Goal: Task Accomplishment & Management: Manage account settings

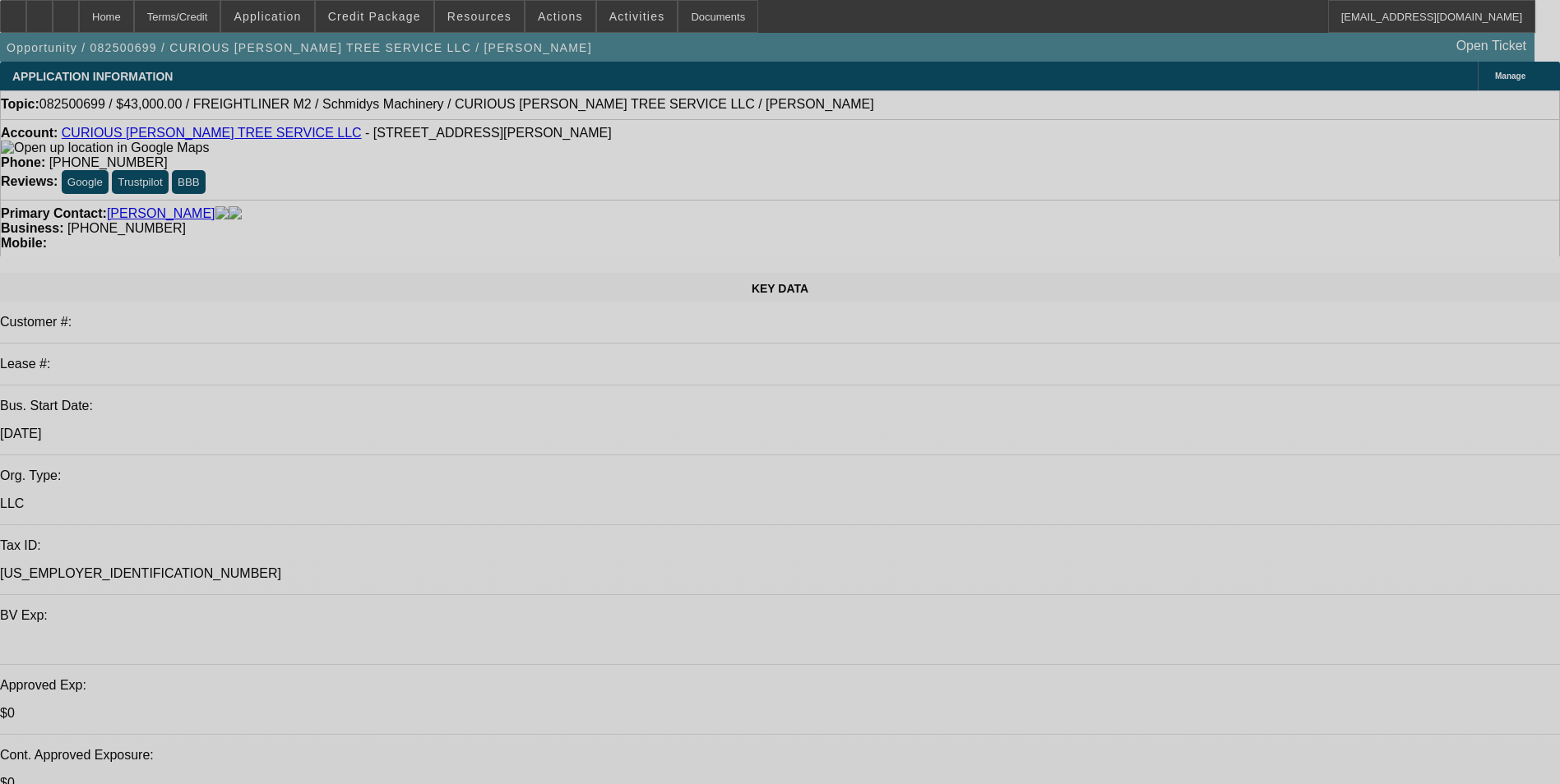
select select "0"
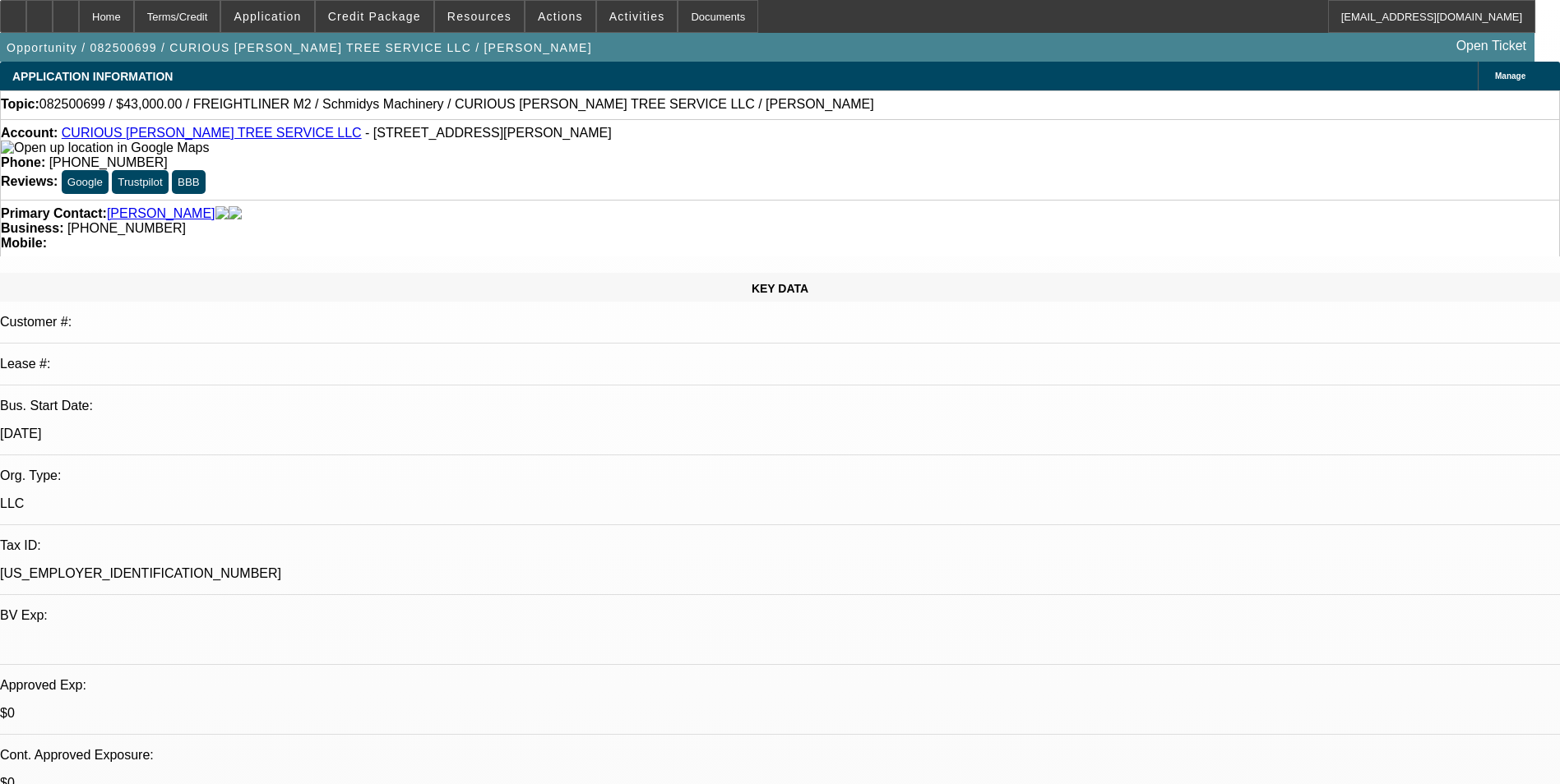
select select "0"
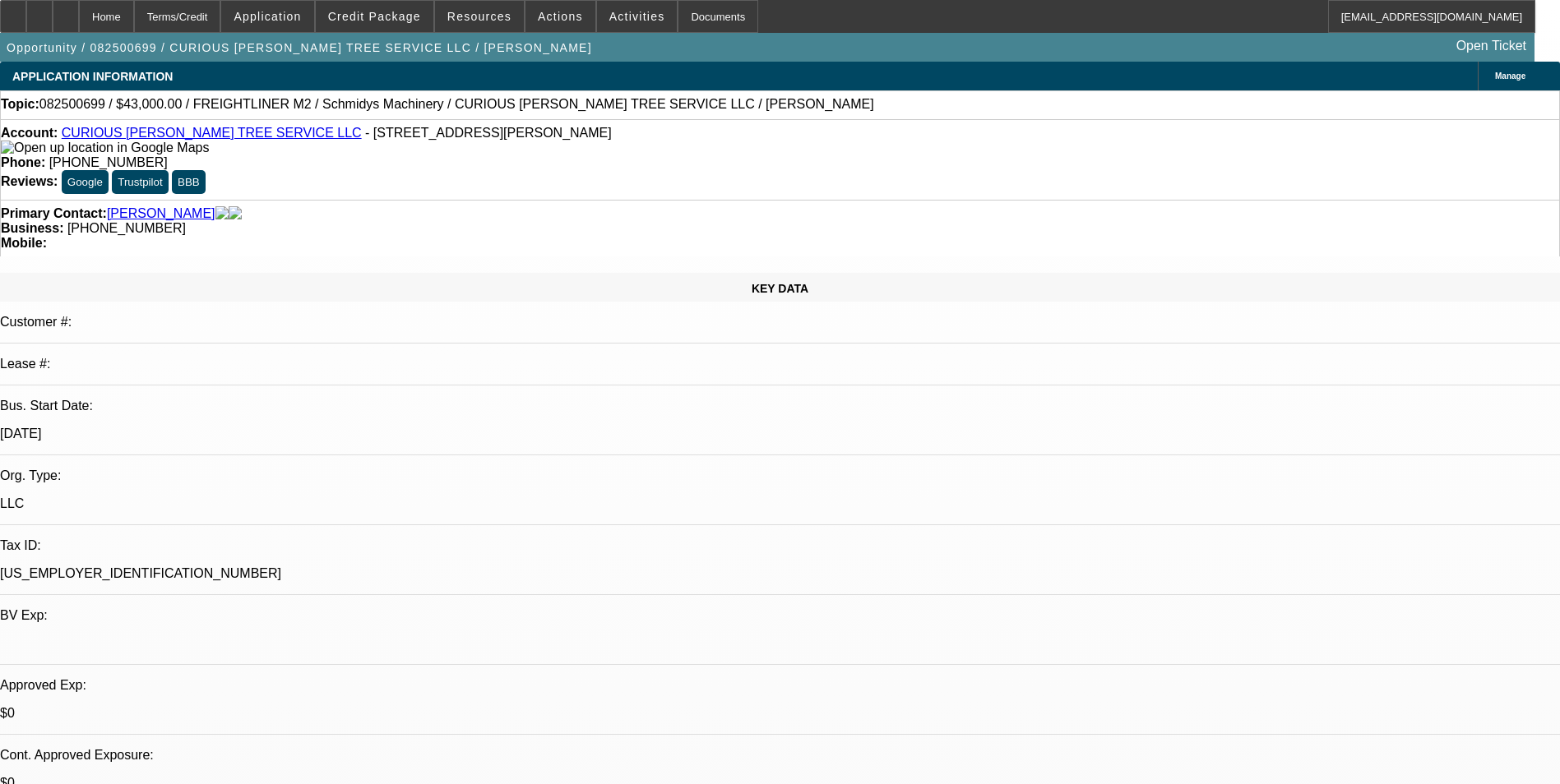
select select "0"
select select "1"
select select "2"
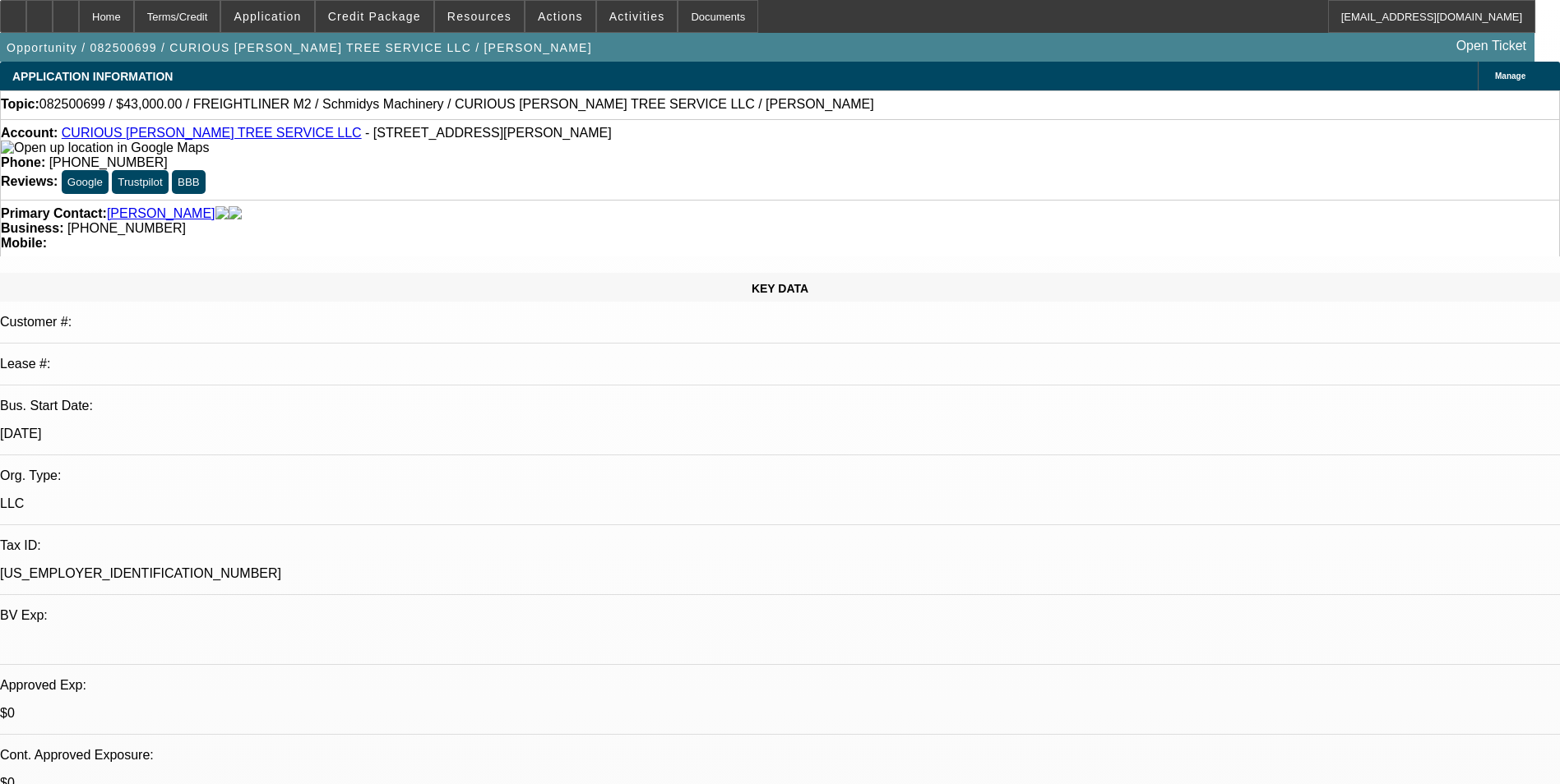
select select "6"
select select "1"
select select "2"
select select "6"
select select "1"
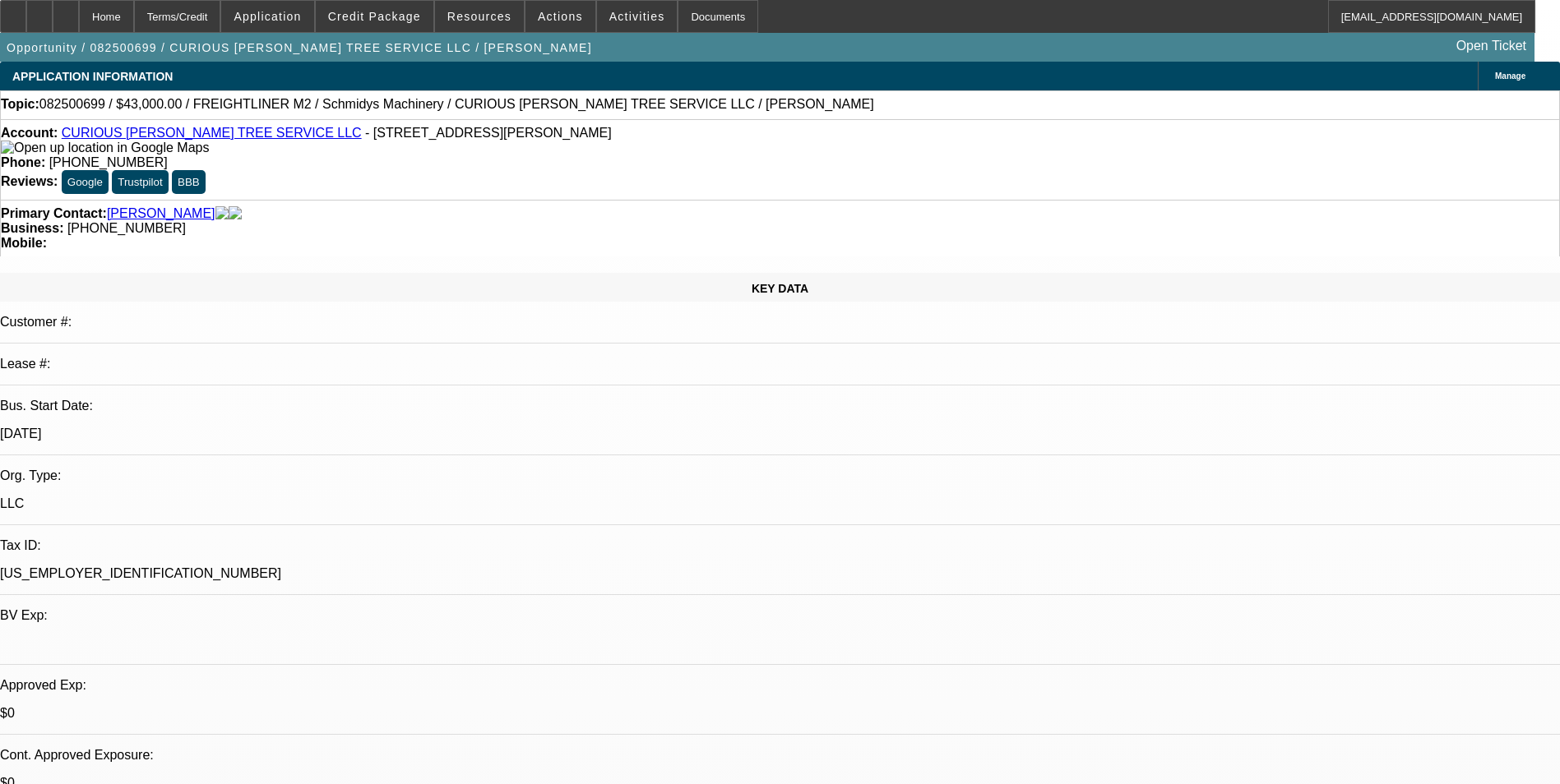
select select "1"
select select "6"
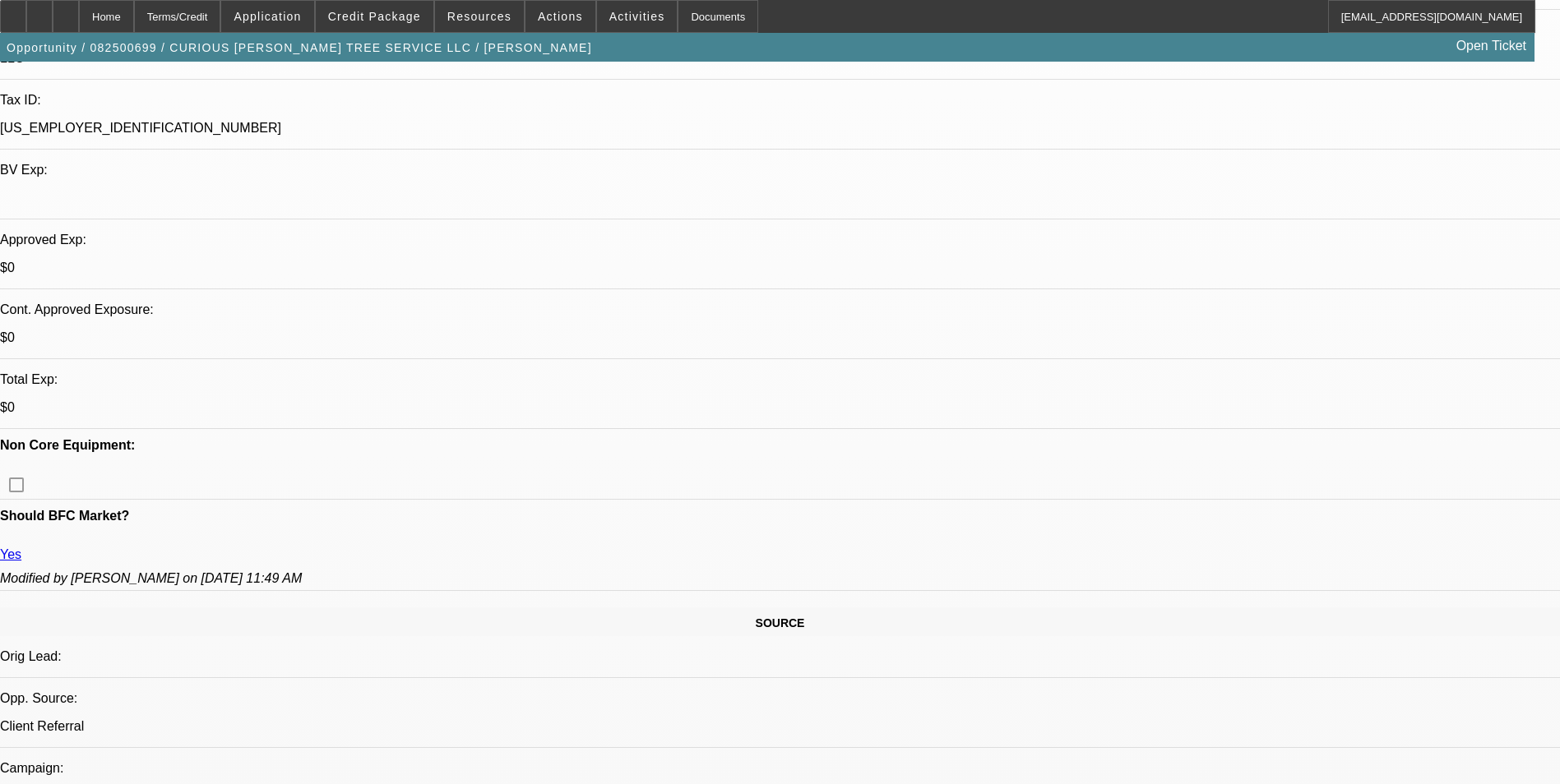
scroll to position [576, 0]
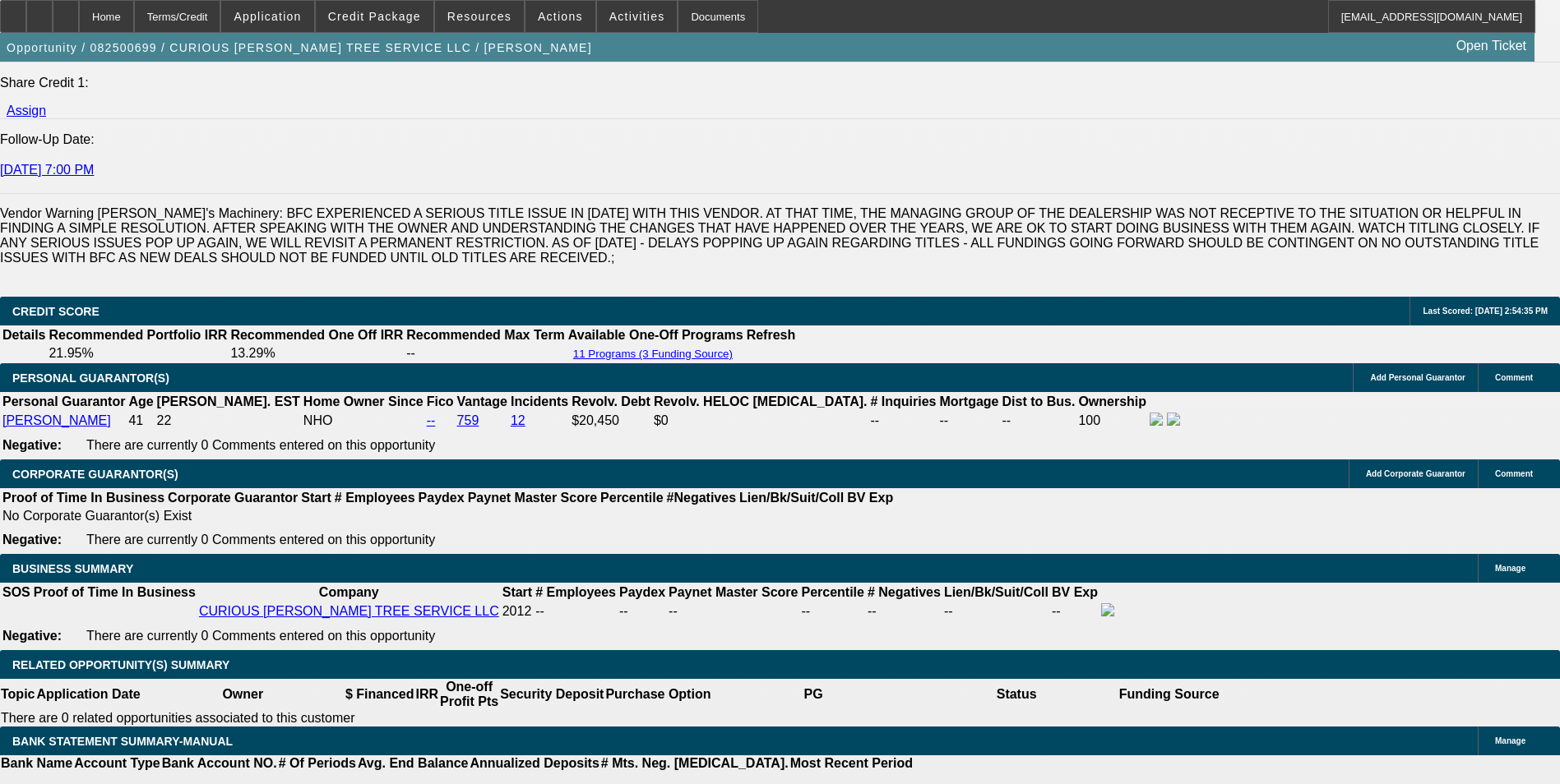
scroll to position [2302, 0]
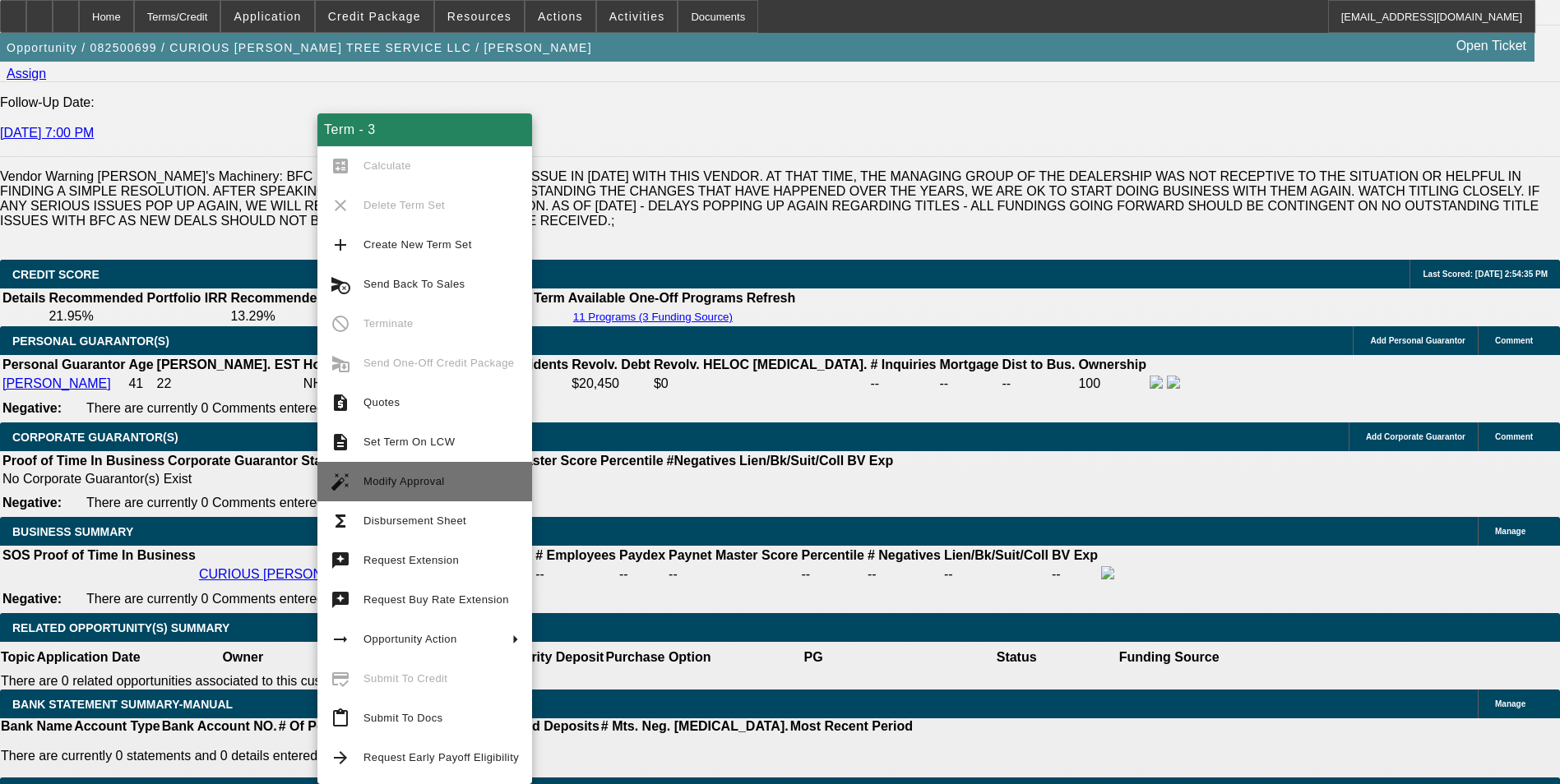
click at [465, 477] on span "Modify Approval" at bounding box center [441, 482] width 156 height 19
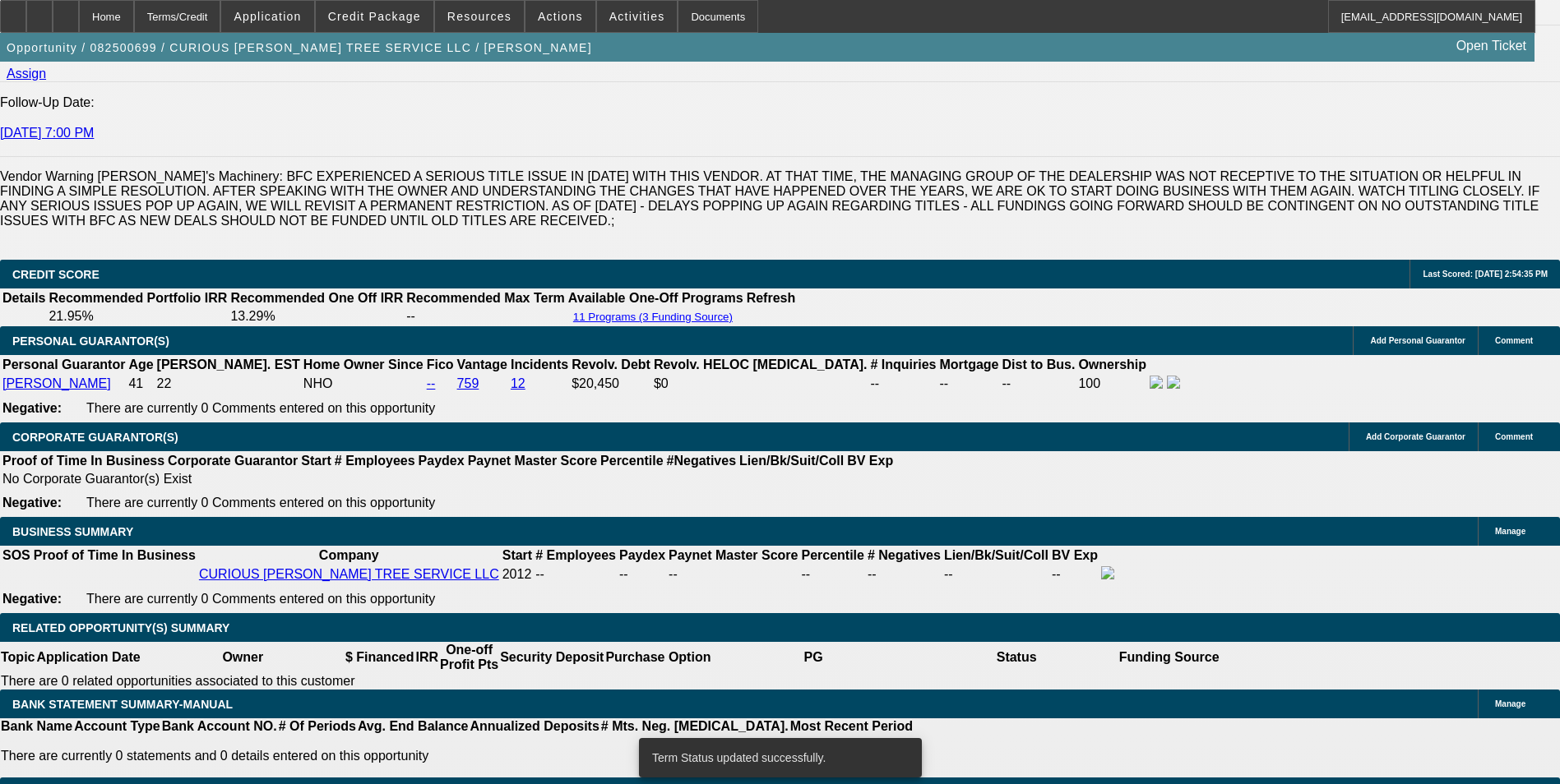
select select "0"
select select "2"
select select "0"
select select "6"
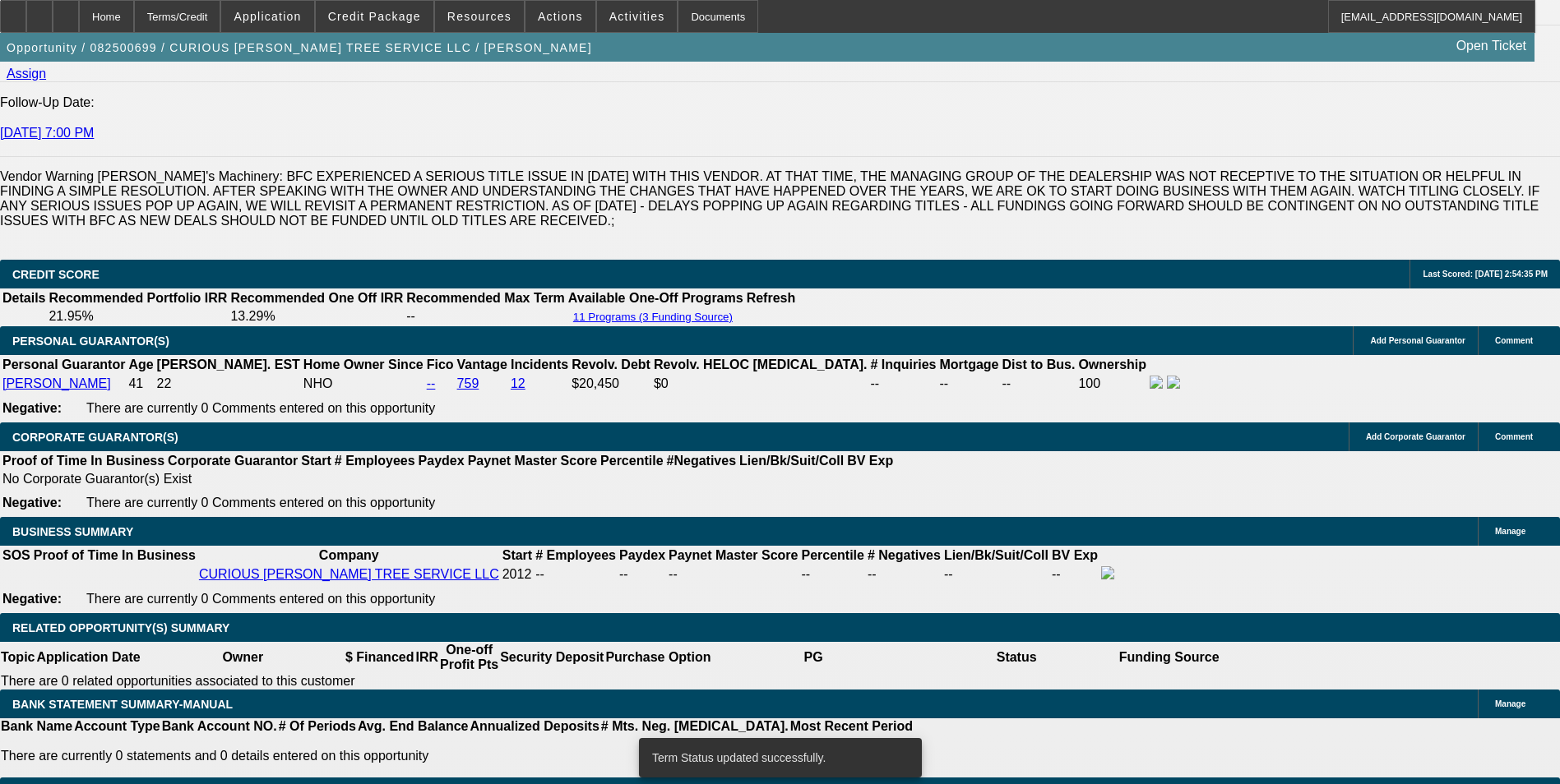
select select "0"
select select "2"
select select "0"
select select "6"
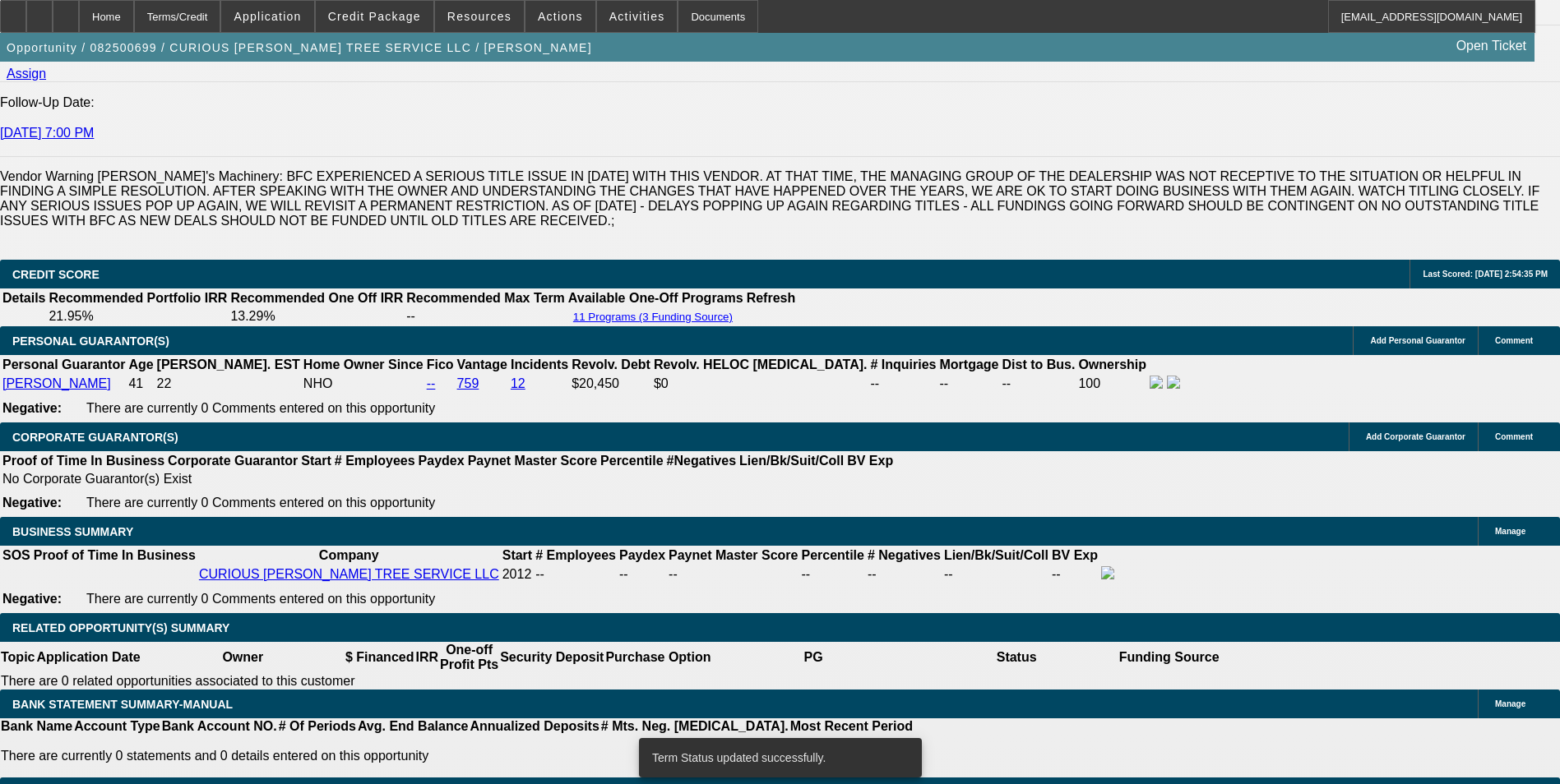
select select "0"
select select "2"
select select "0"
select select "6"
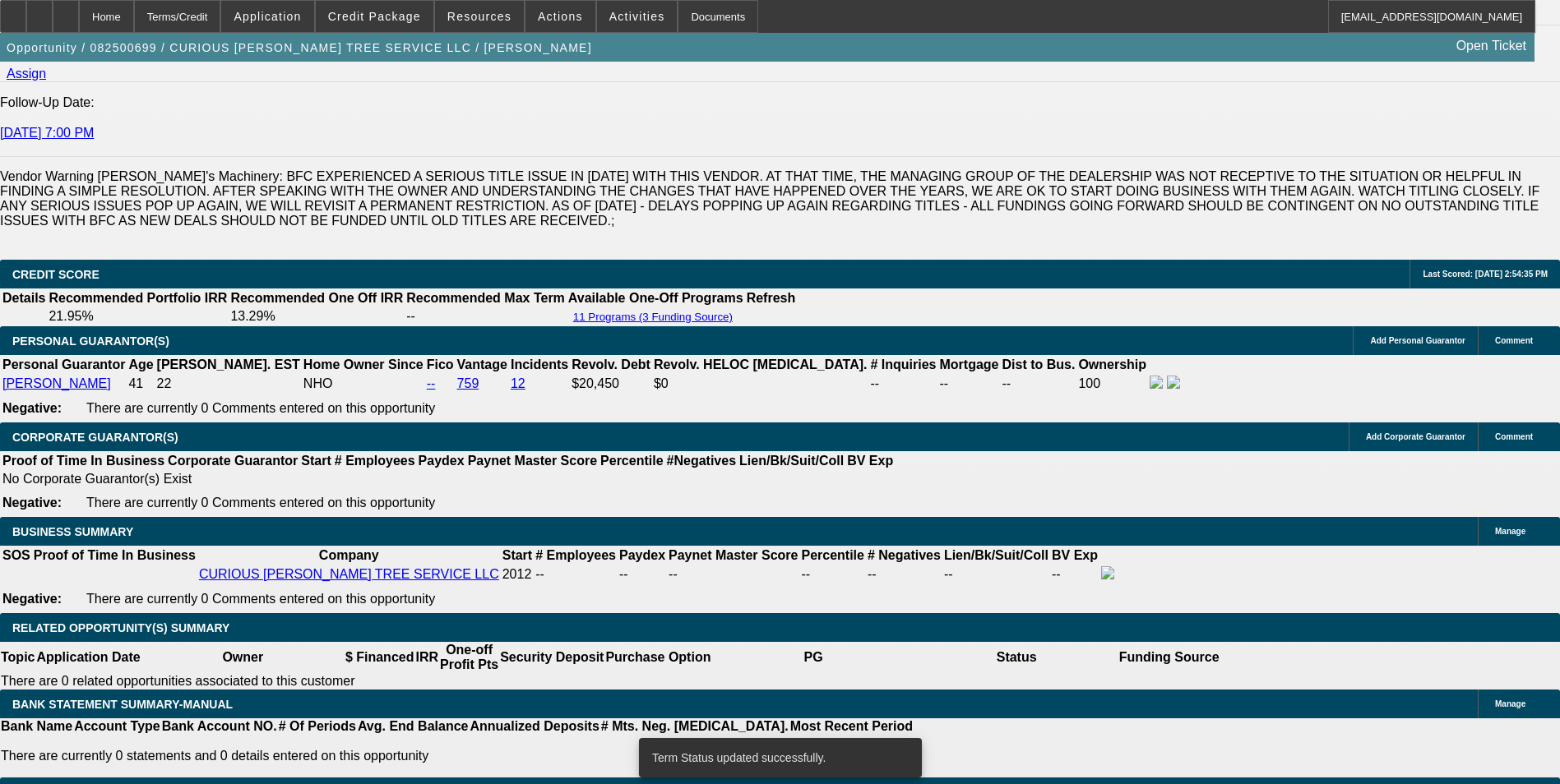
select select "0"
select select "6"
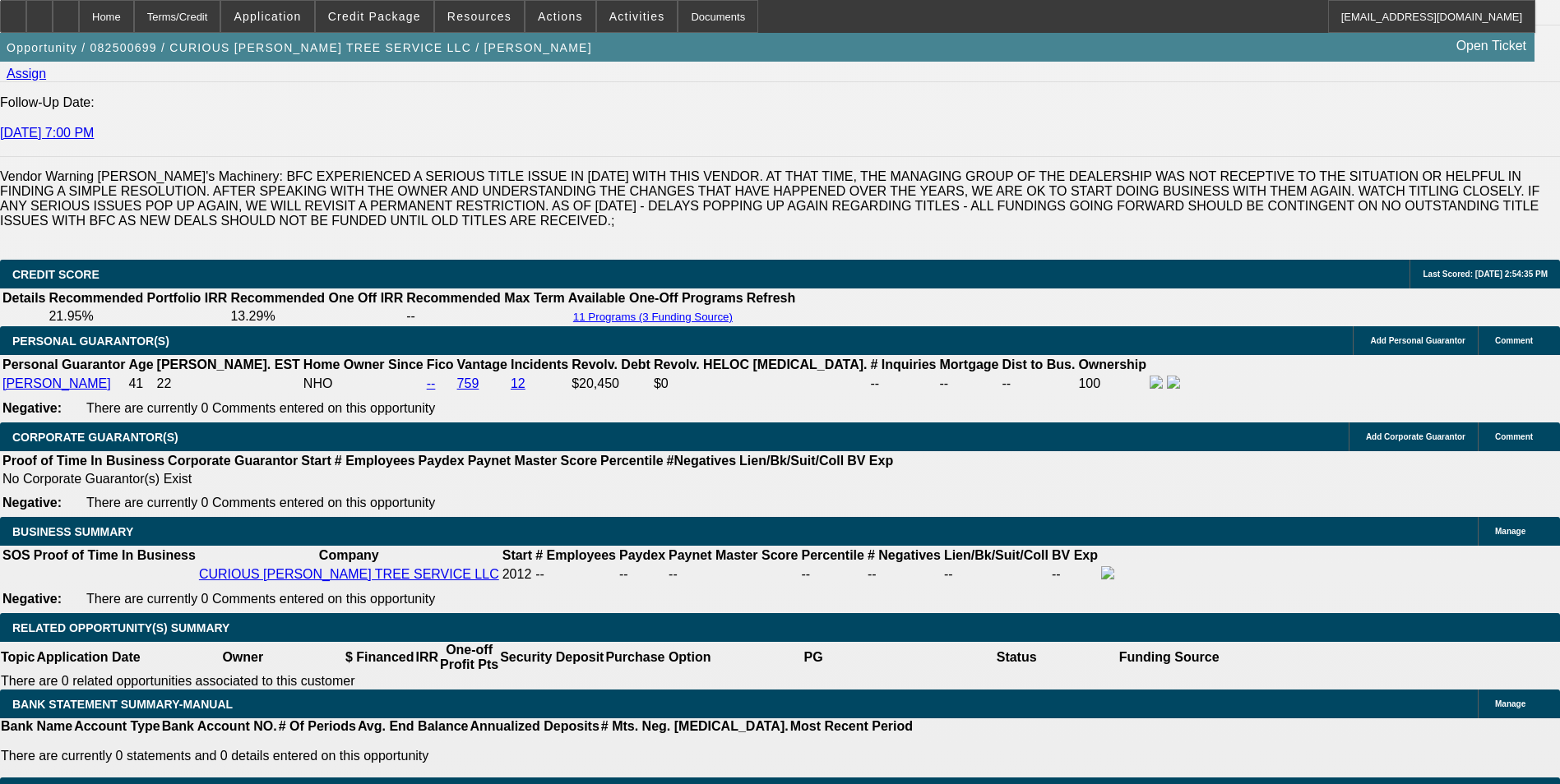
drag, startPoint x: 356, startPoint y: 434, endPoint x: 430, endPoint y: 433, distance: 74.0
type input "UNKNOWN"
type input "13"
type input "$1,153.58"
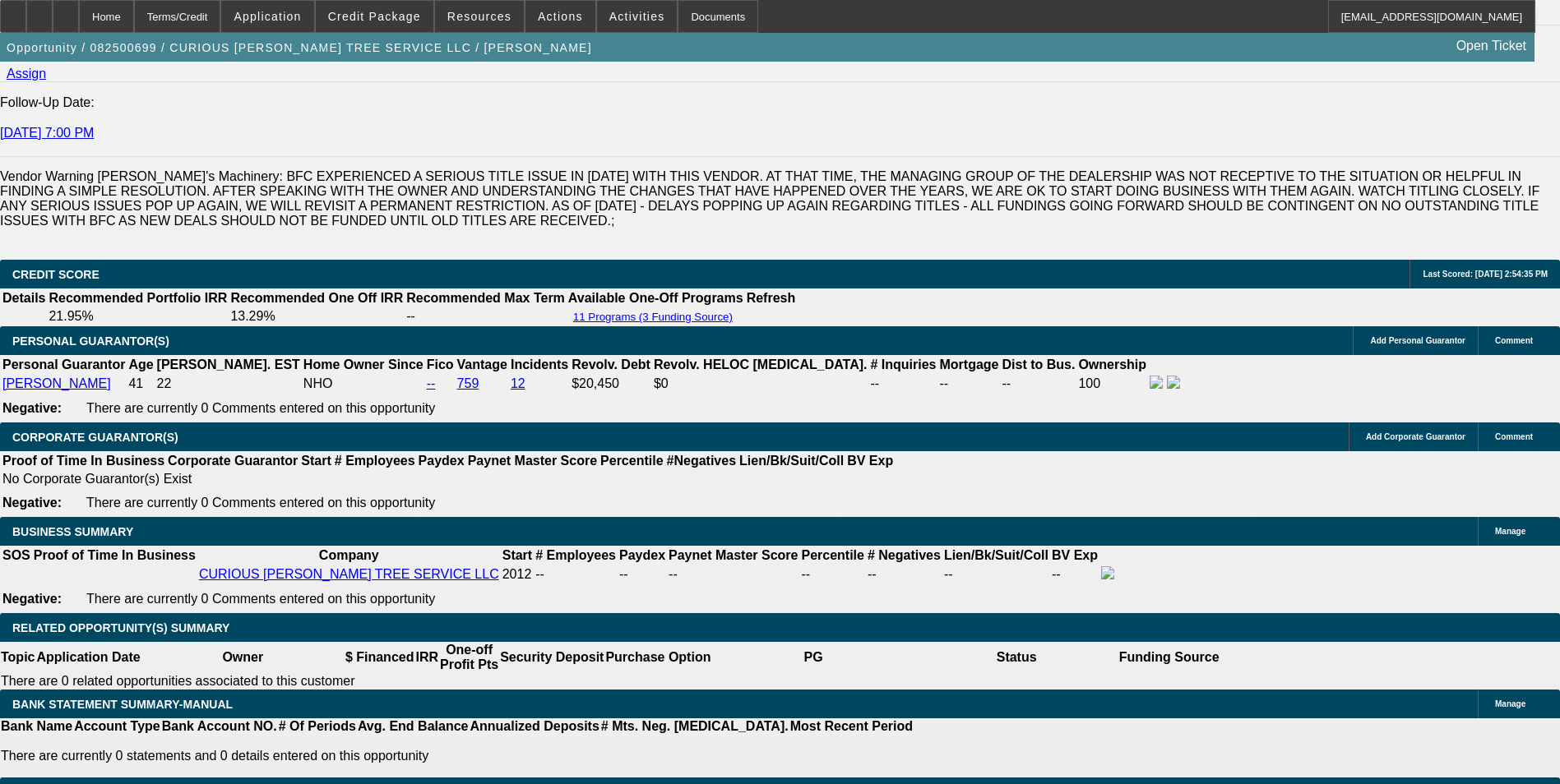
type input "13.5"
type input "$1,164.28"
type input "13.5"
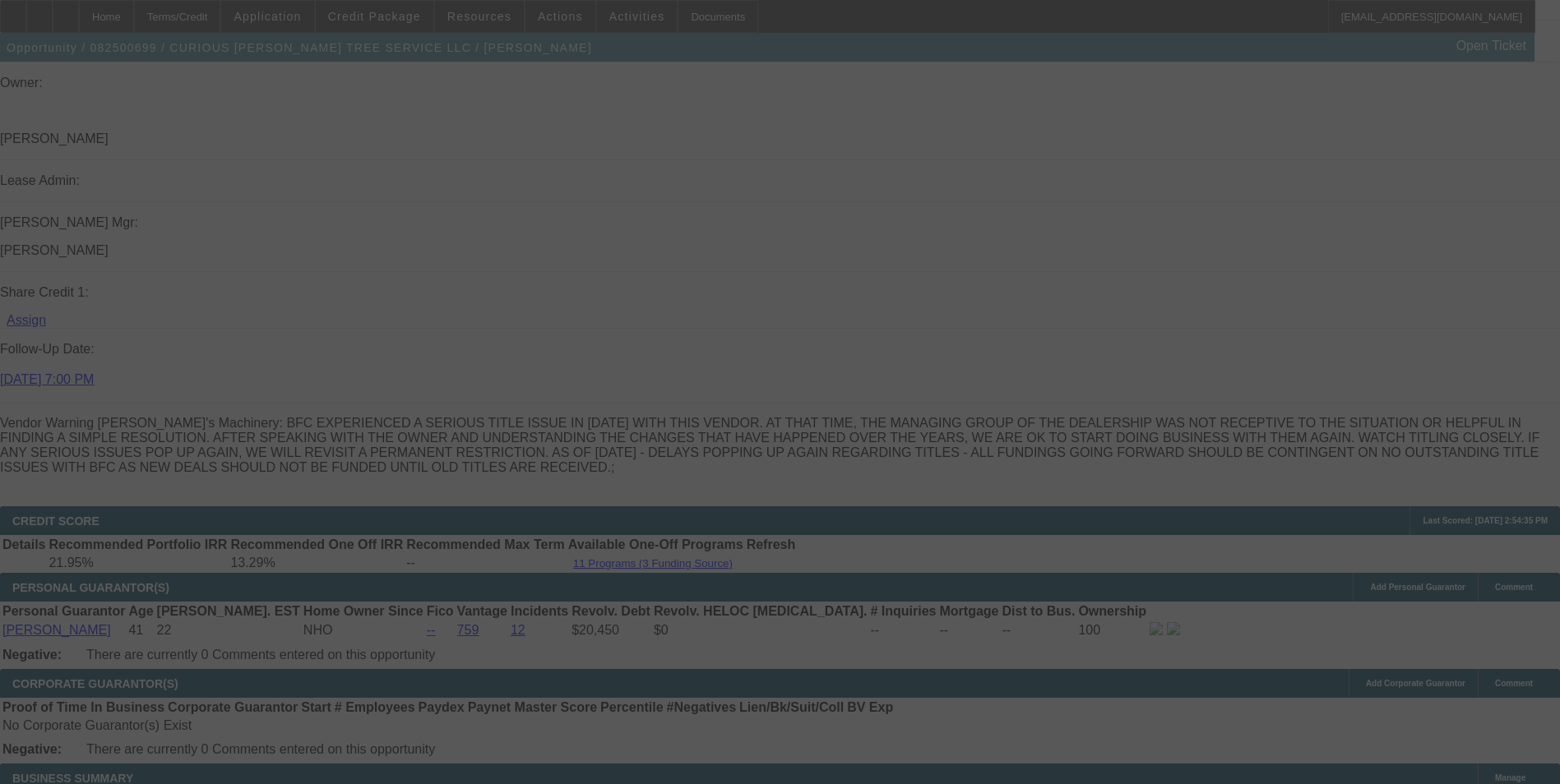
select select "0"
select select "2"
select select "0"
select select "6"
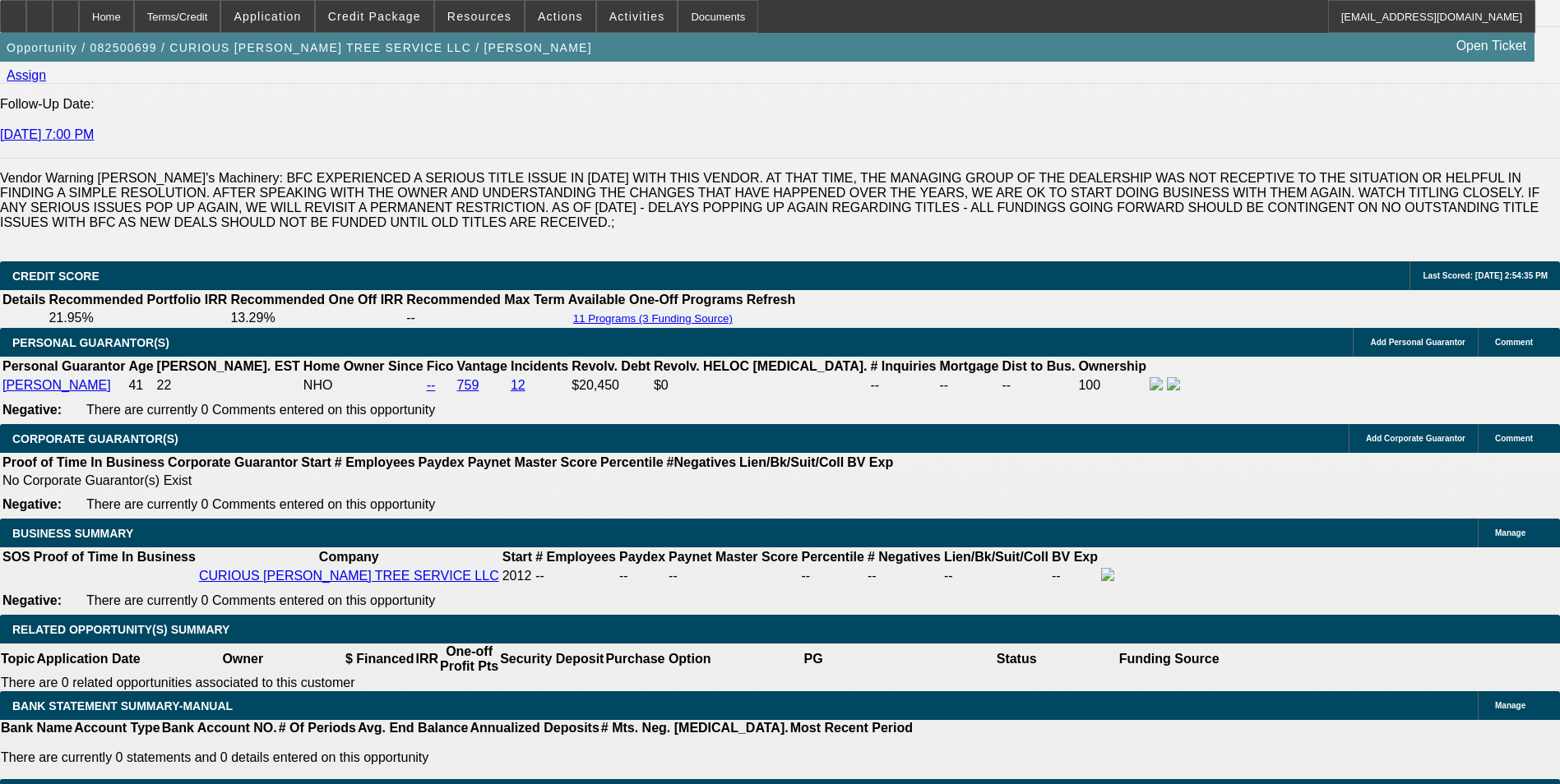
scroll to position [2302, 0]
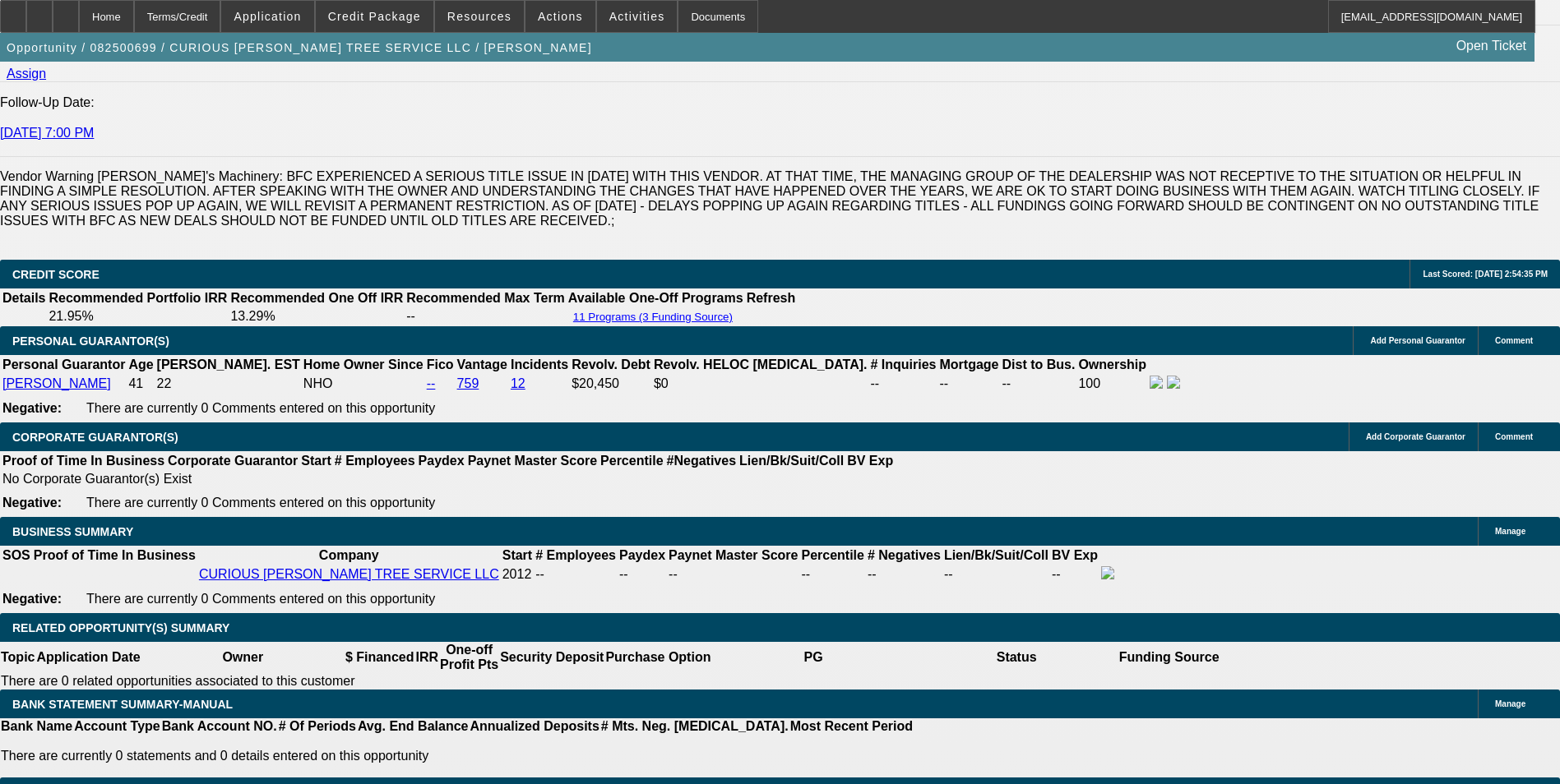
select select "3"
type input "UNKNOWN"
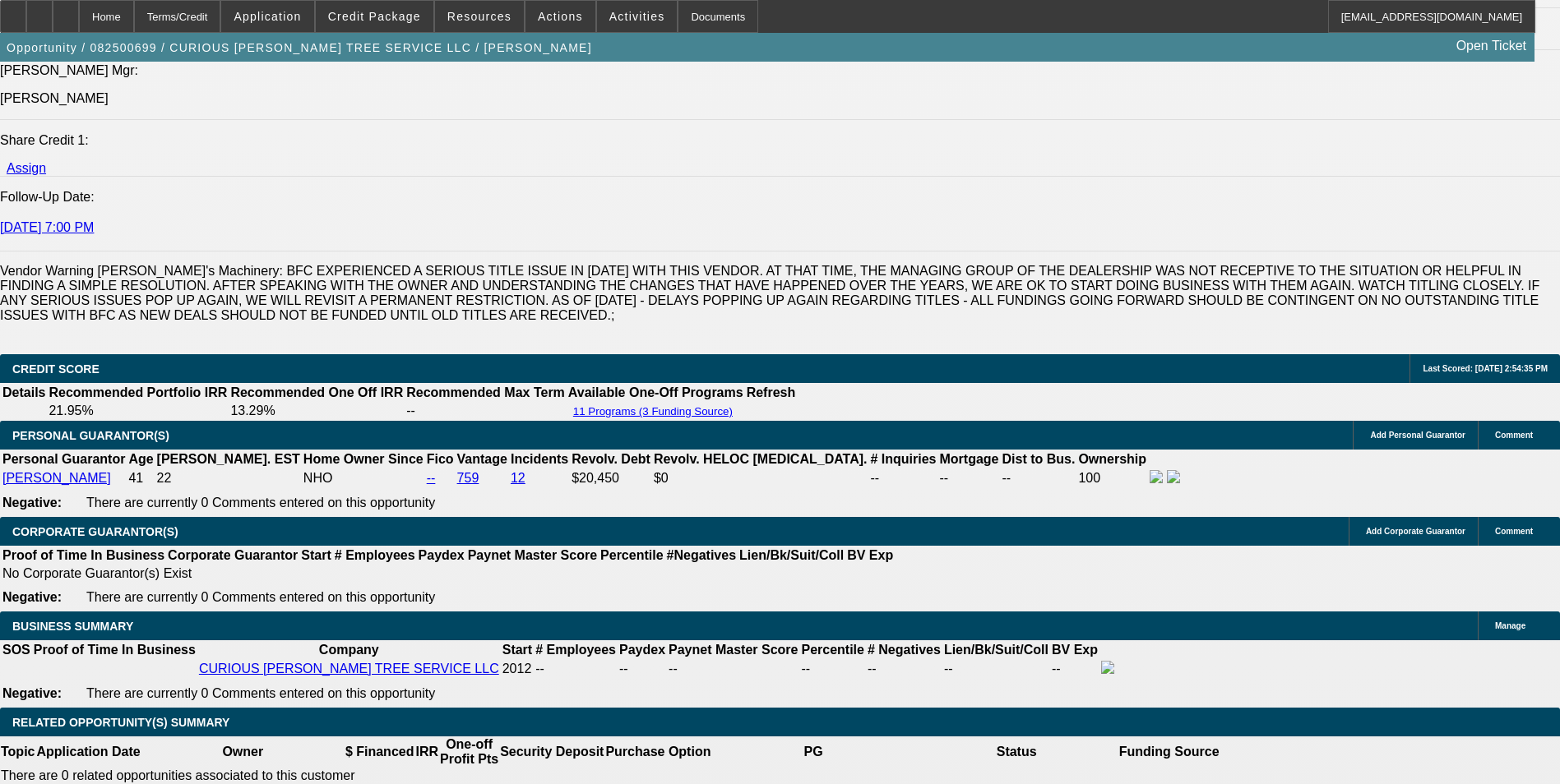
scroll to position [2055, 0]
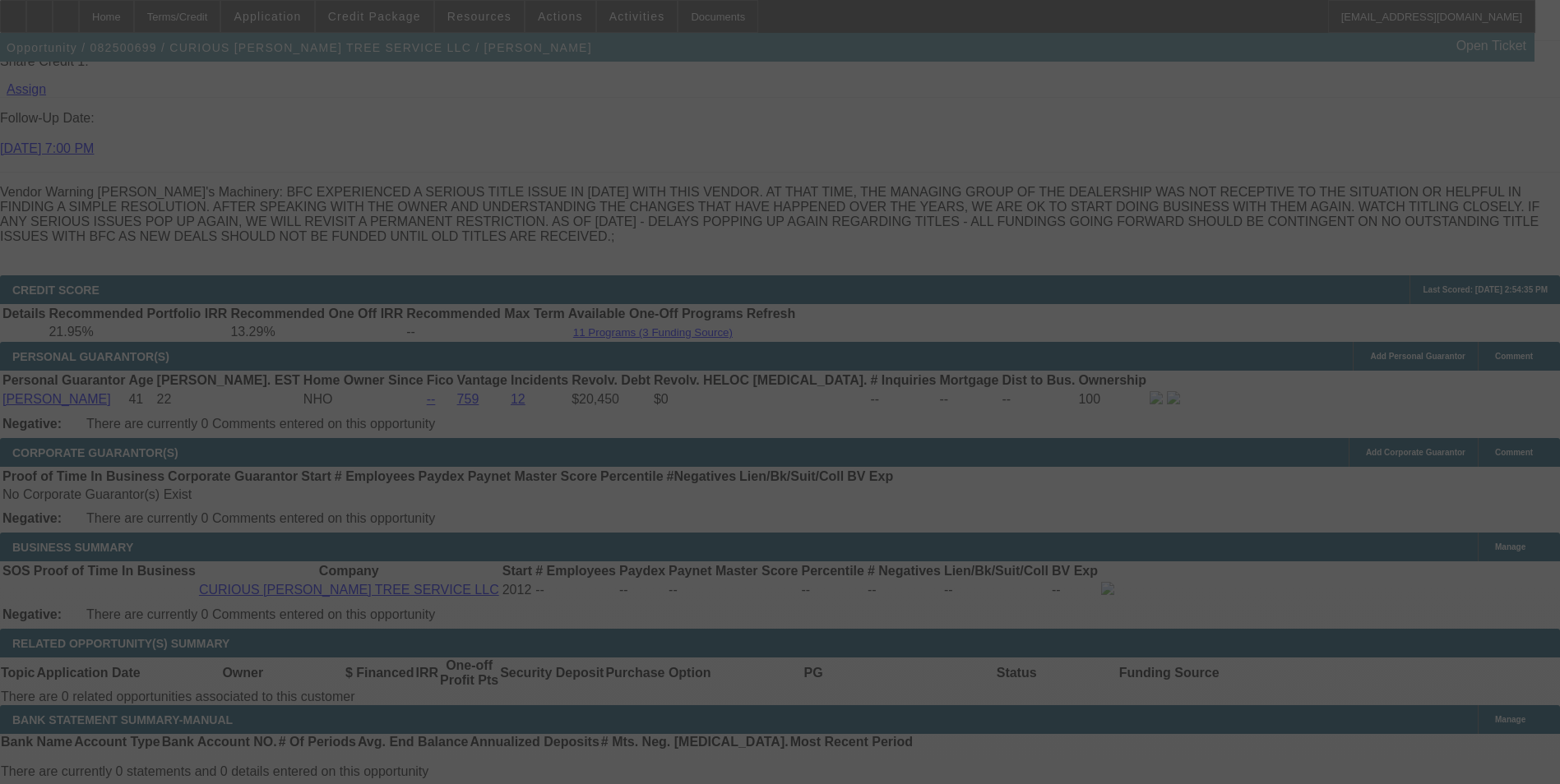
scroll to position [2302, 0]
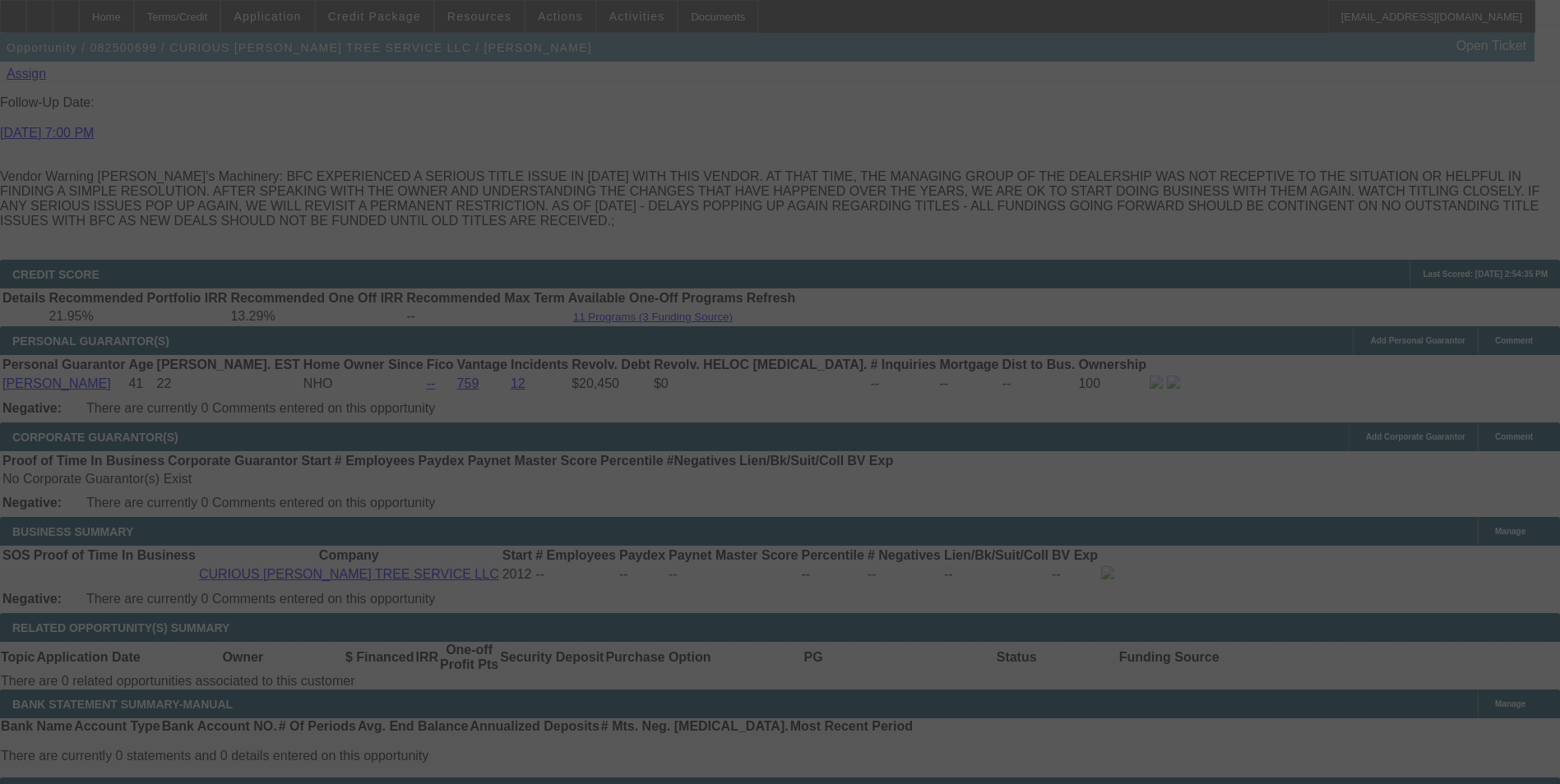
select select "0"
select select "3"
select select "0"
select select "6"
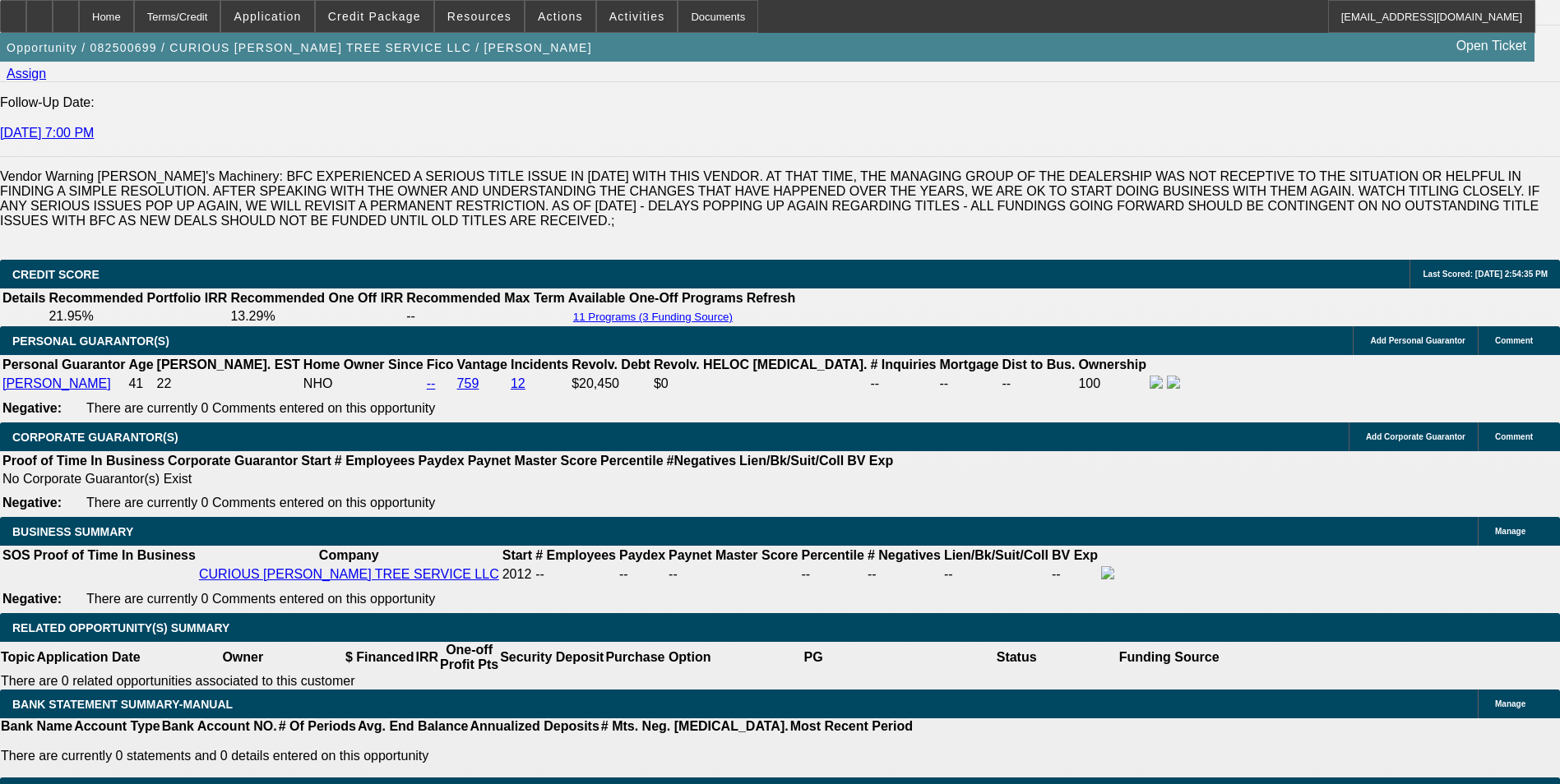
drag, startPoint x: 356, startPoint y: 432, endPoint x: 436, endPoint y: 427, distance: 80.2
type input "UNKNOWN"
type input "13"
type input "$914.24"
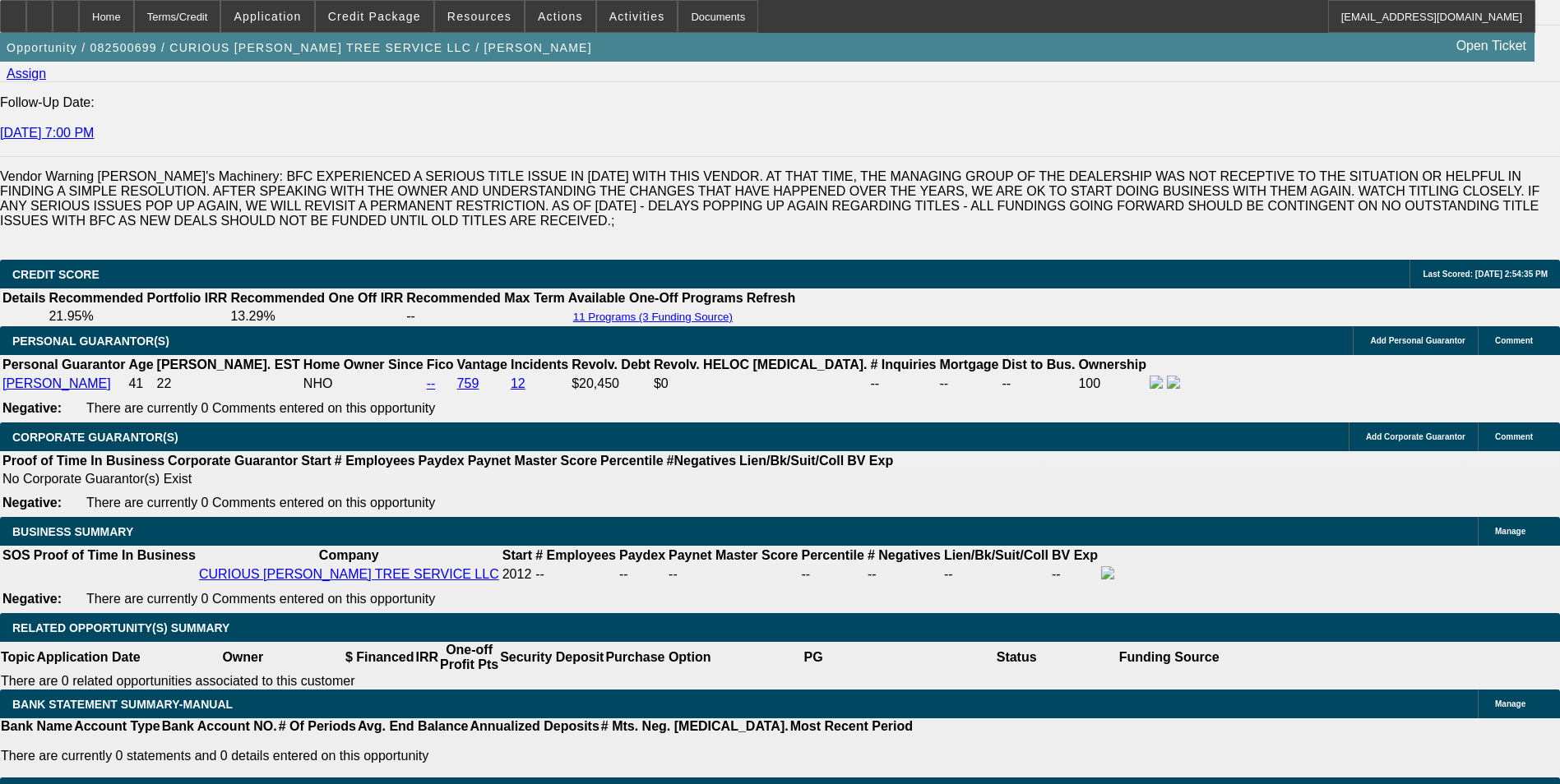
type input "13."
type input "$1,153.58"
type input "13.7"
type input "$1,168.58"
type input "13.7"
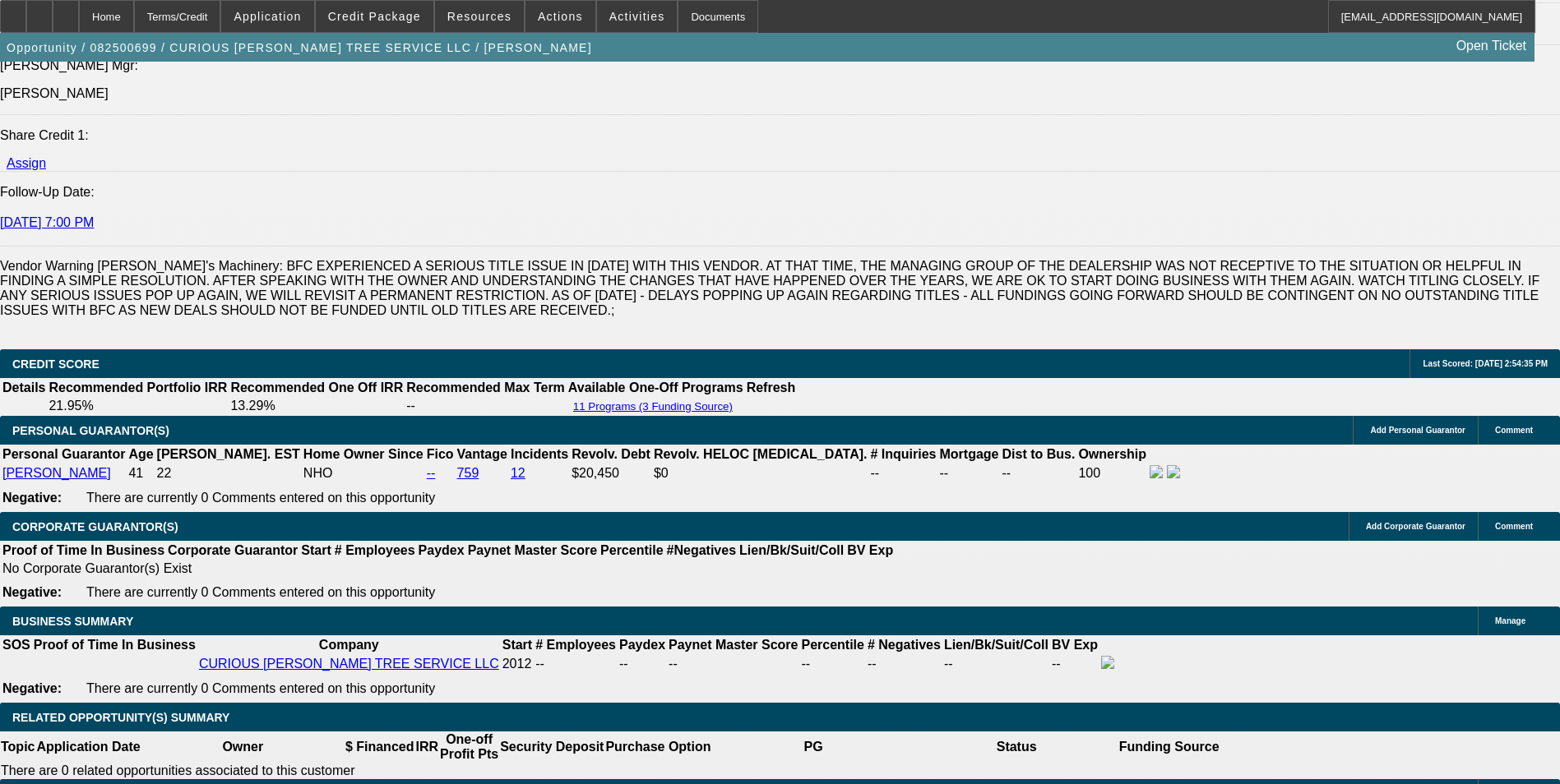
scroll to position [2055, 0]
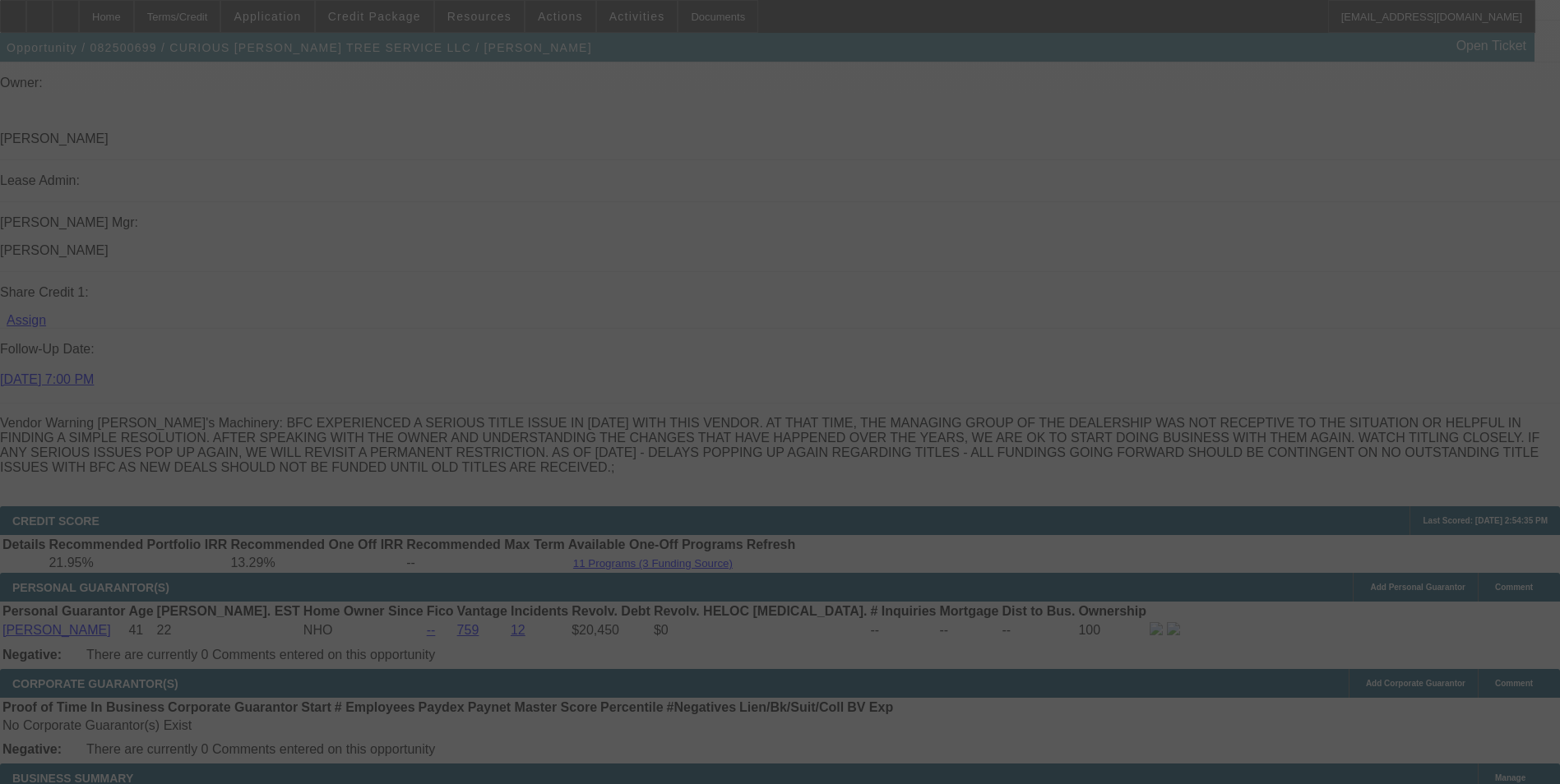
select select "0"
select select "3"
select select "0"
select select "6"
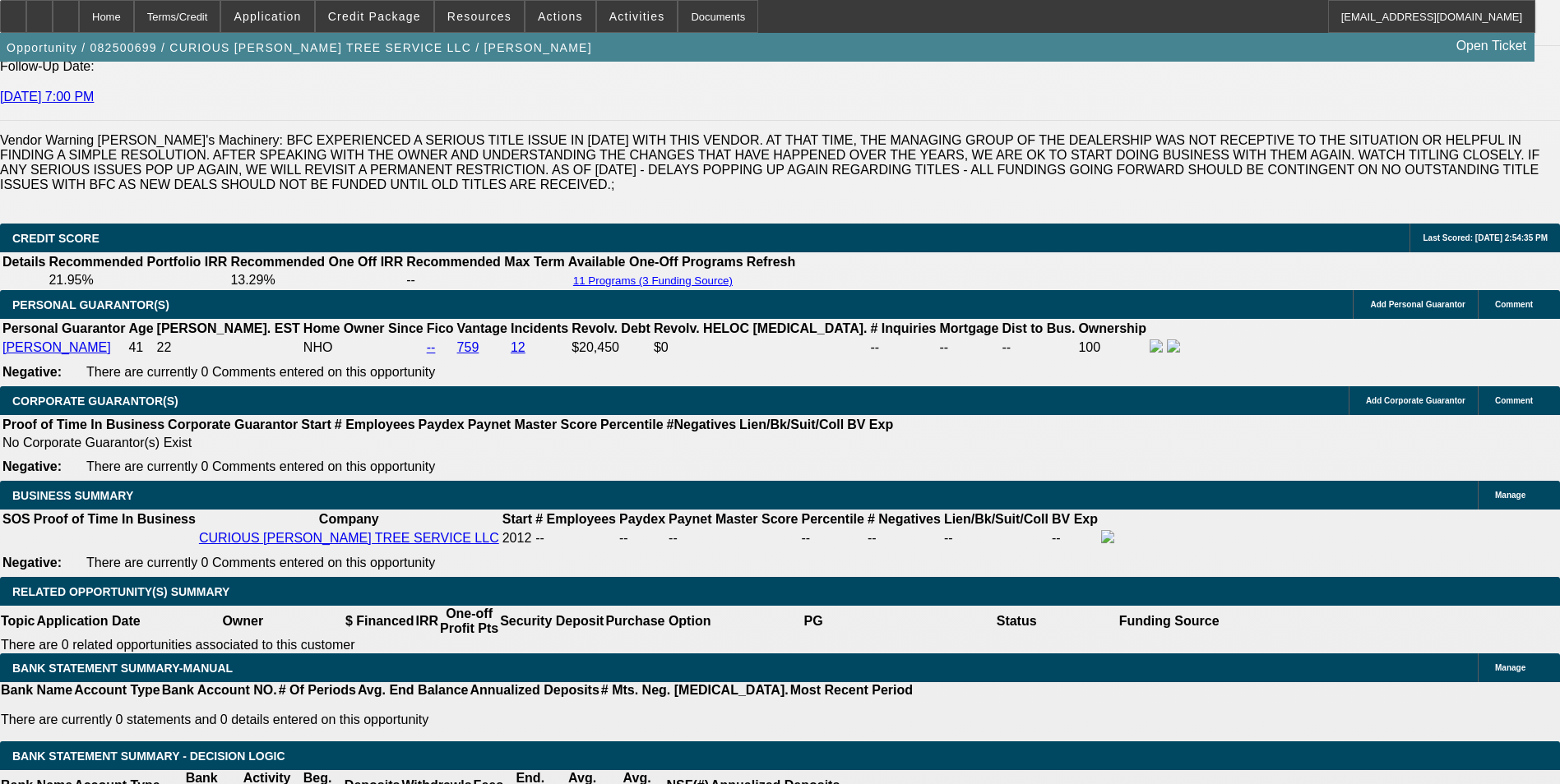
scroll to position [2384, 0]
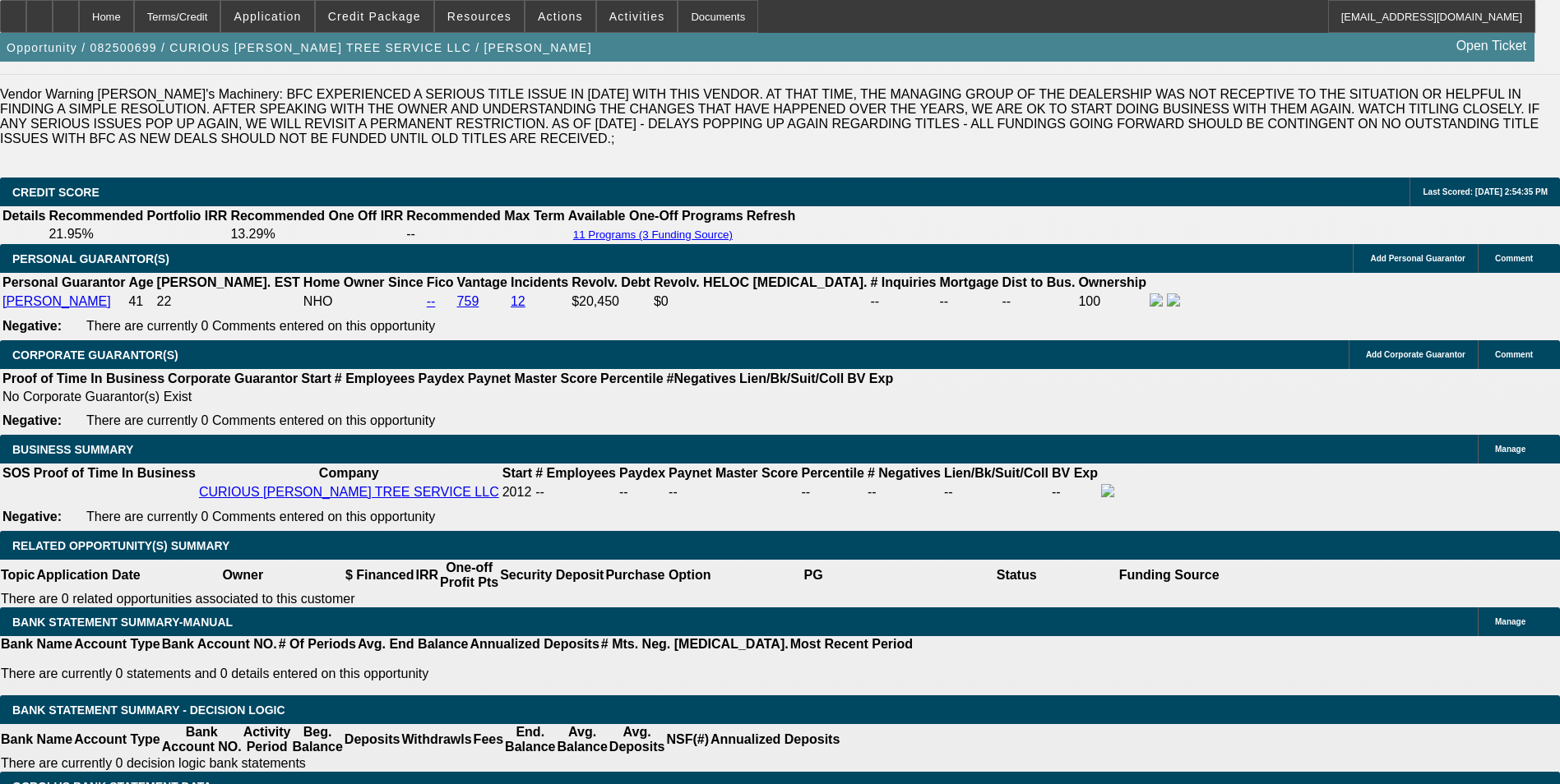
drag, startPoint x: 346, startPoint y: 355, endPoint x: 511, endPoint y: 331, distance: 166.7
type input "UNKNOWN"
type input "14"
type input "$1,175.04"
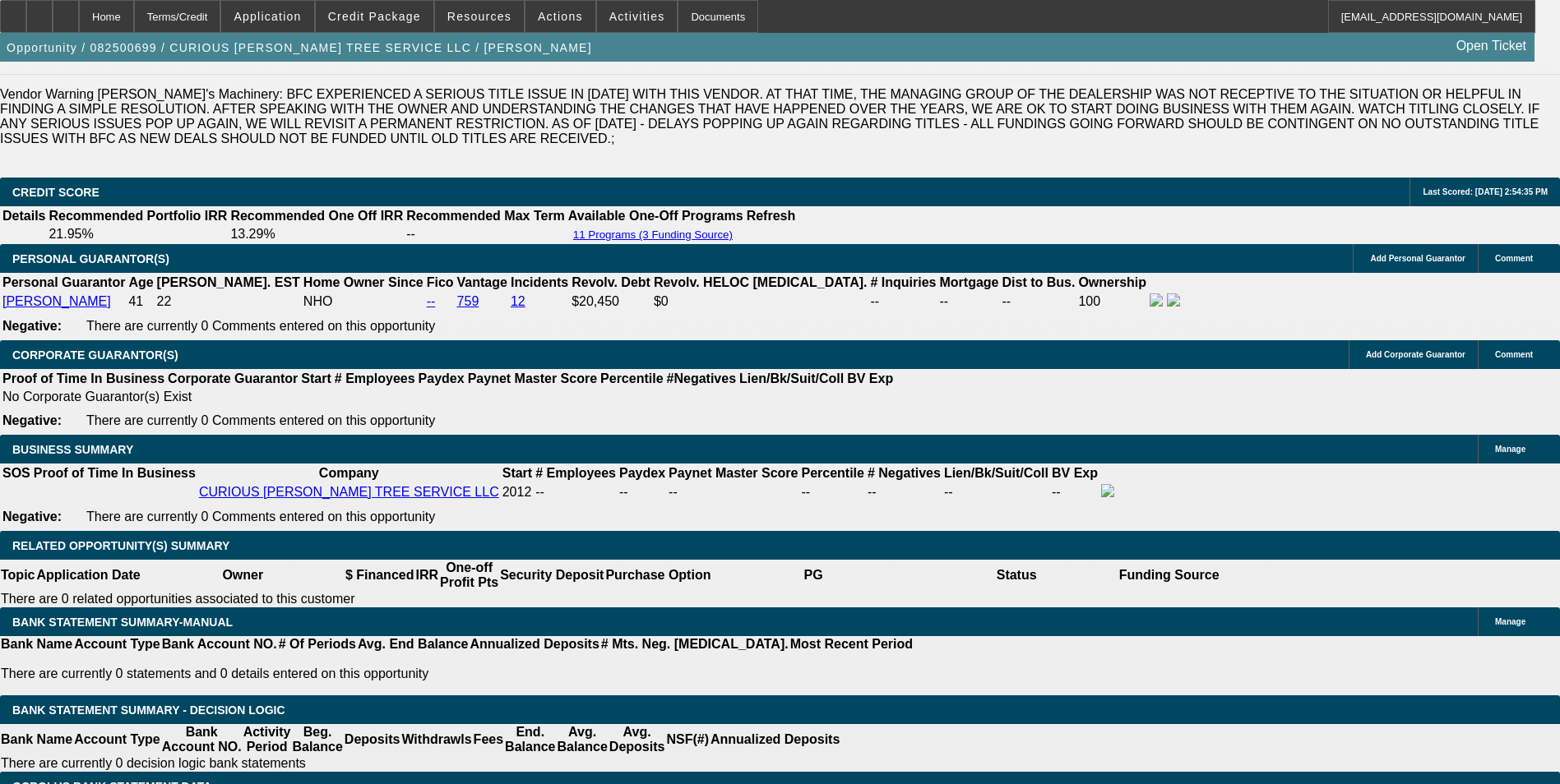
type input "14.2"
type input "$1,179.36"
type input "14.2"
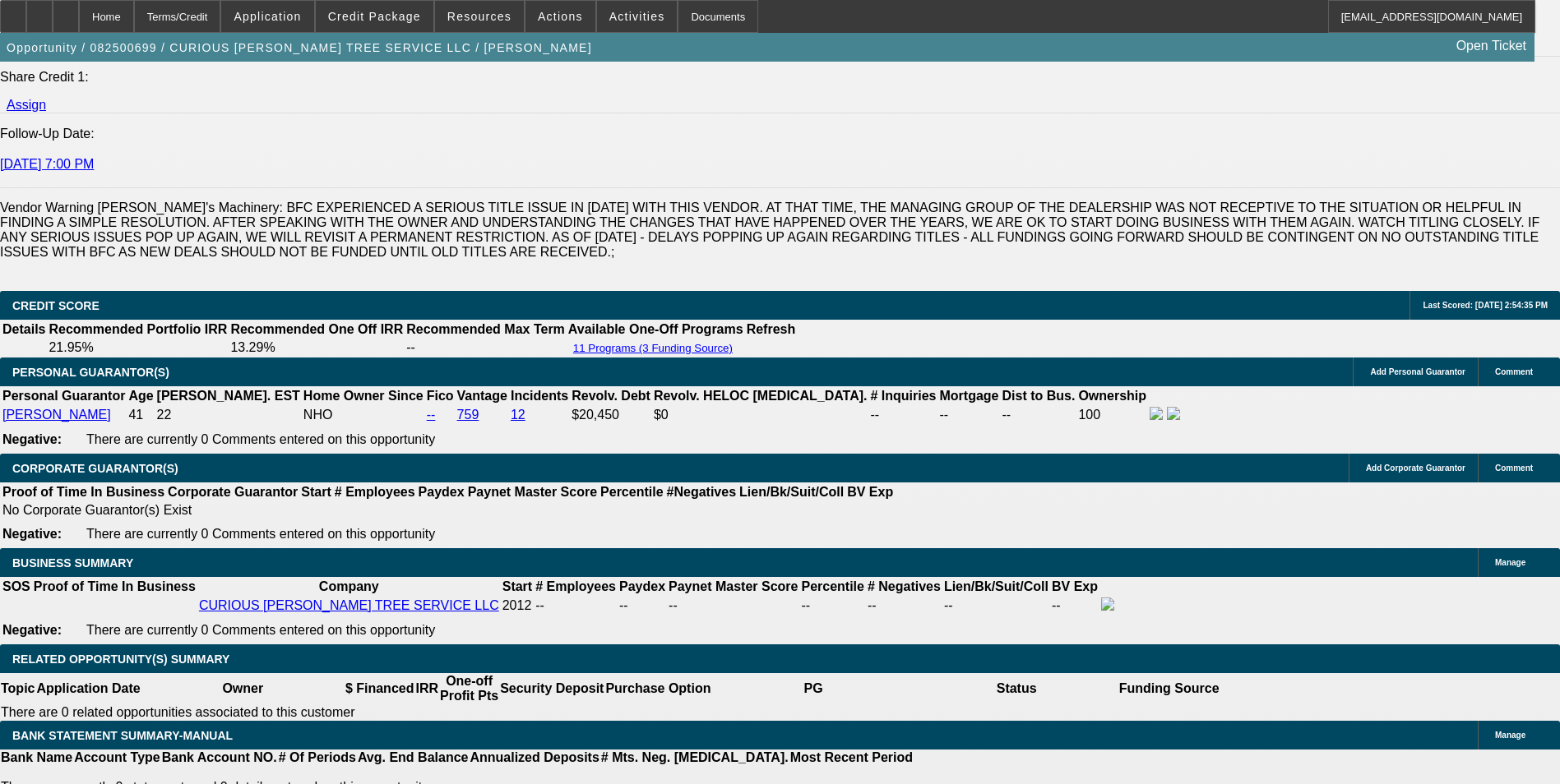
scroll to position [2138, 0]
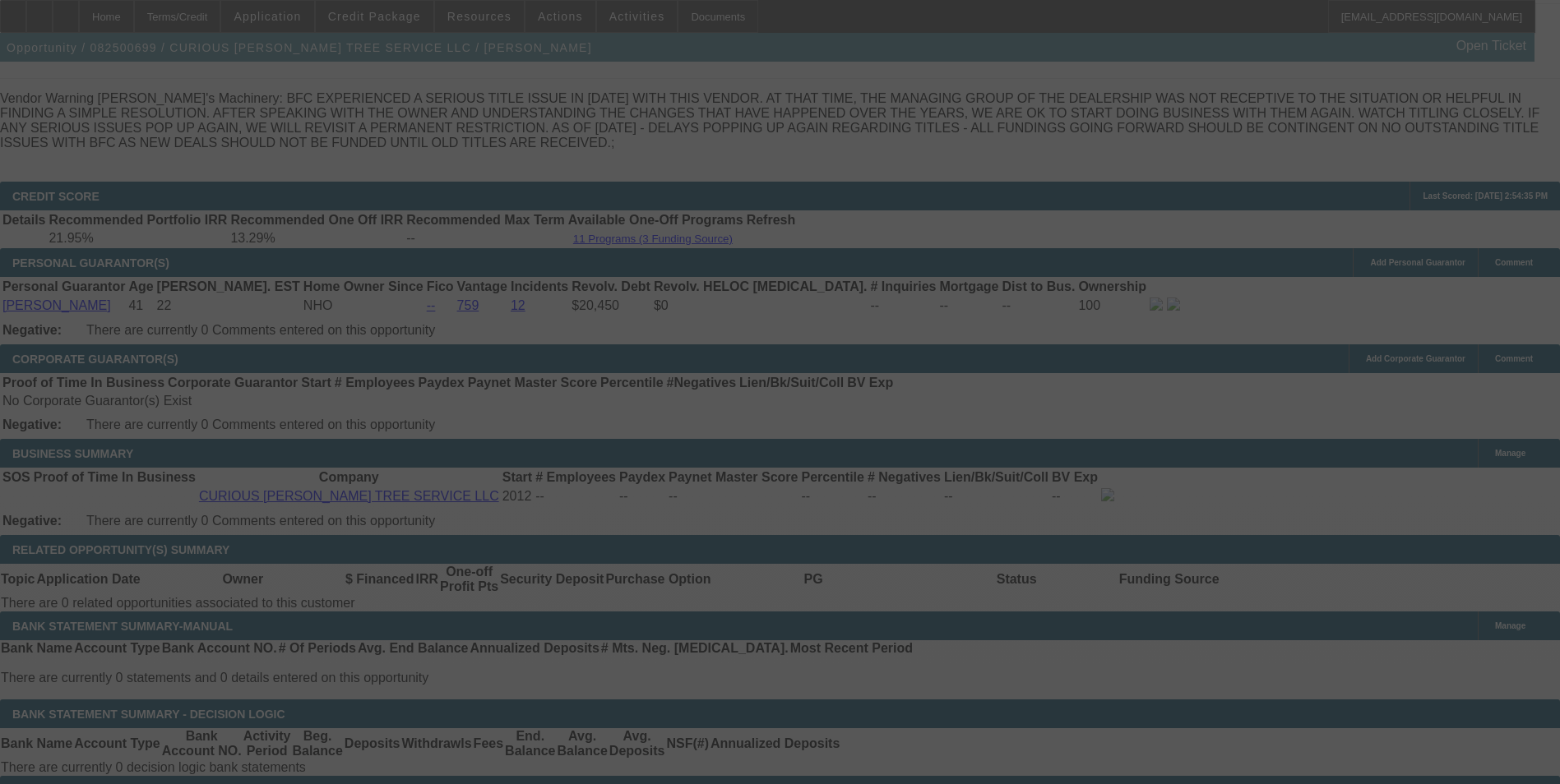
scroll to position [2384, 0]
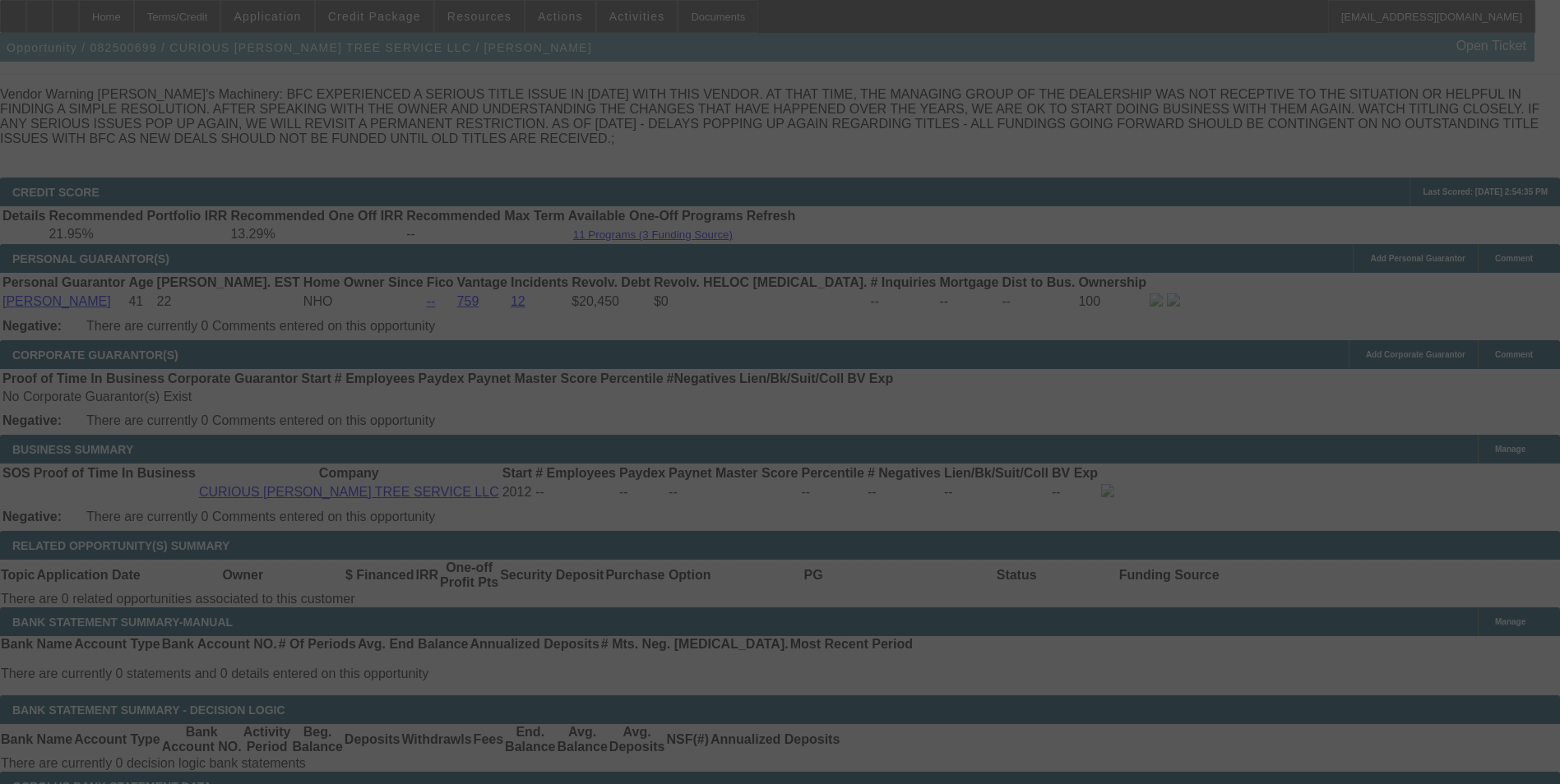
select select "0"
select select "3"
select select "0"
select select "6"
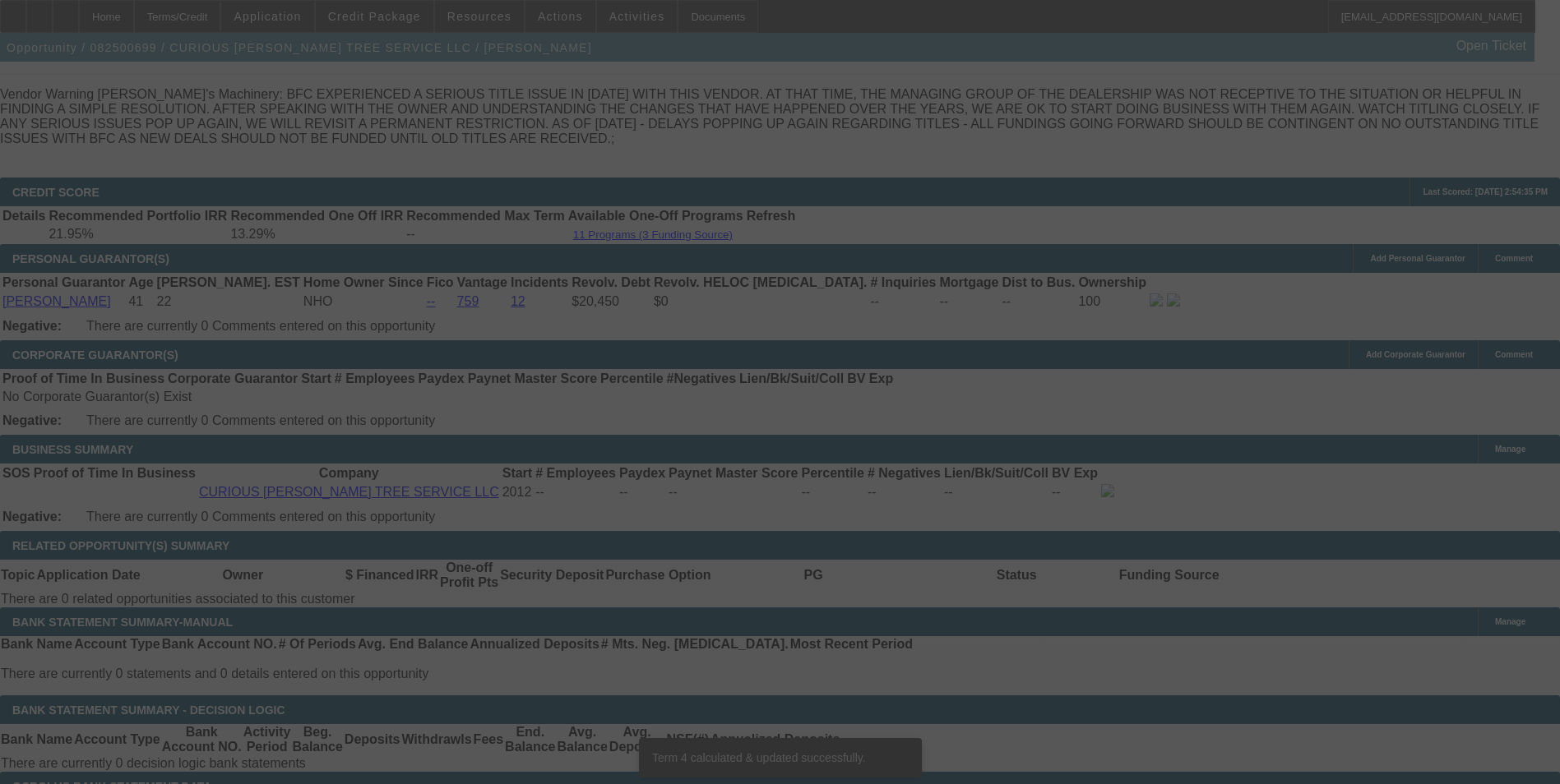
scroll to position [2375, 0]
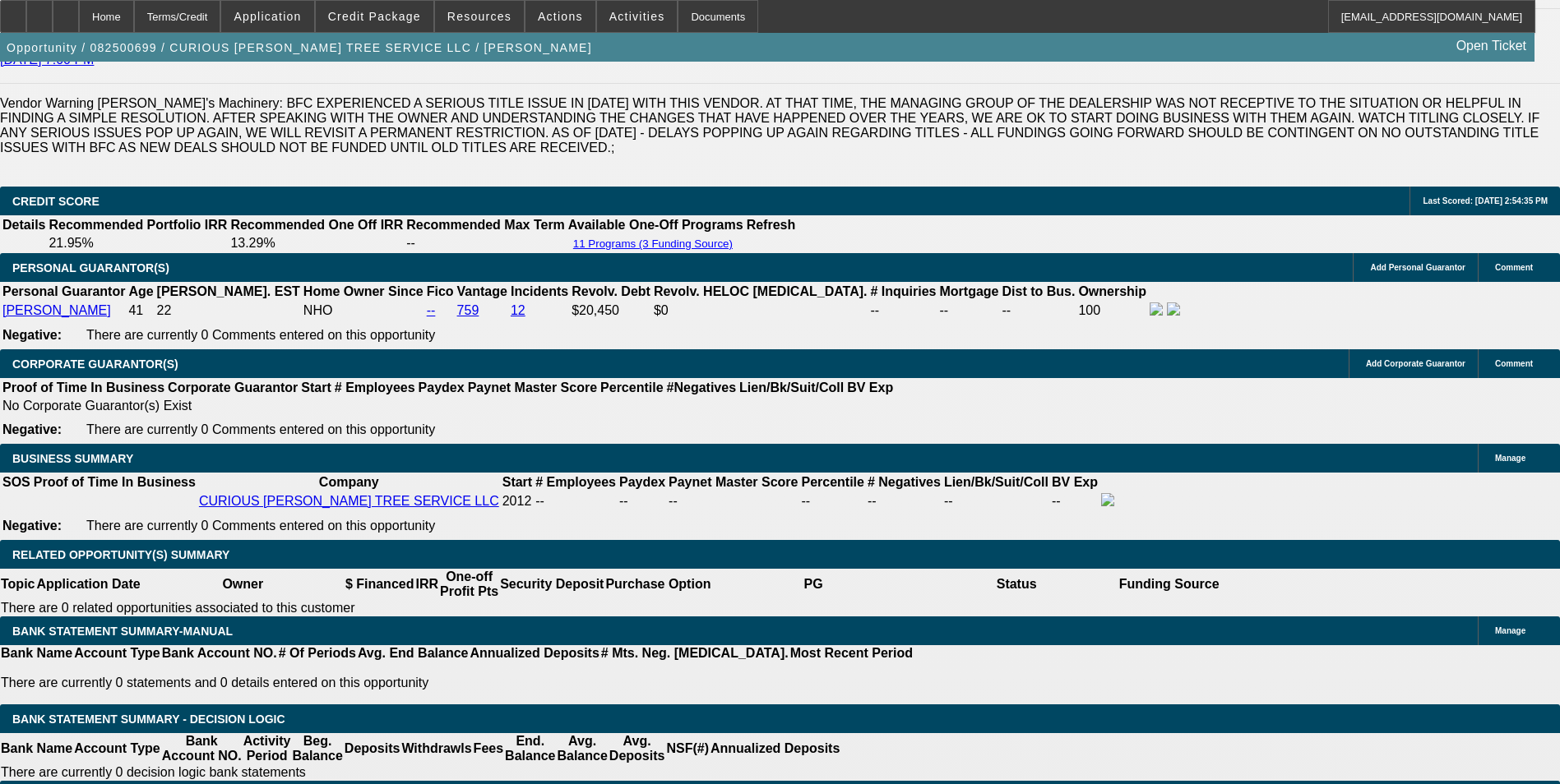
drag, startPoint x: 410, startPoint y: 355, endPoint x: 464, endPoint y: 325, distance: 61.8
type input "1"
type input "UNKNOWN"
type input "14"
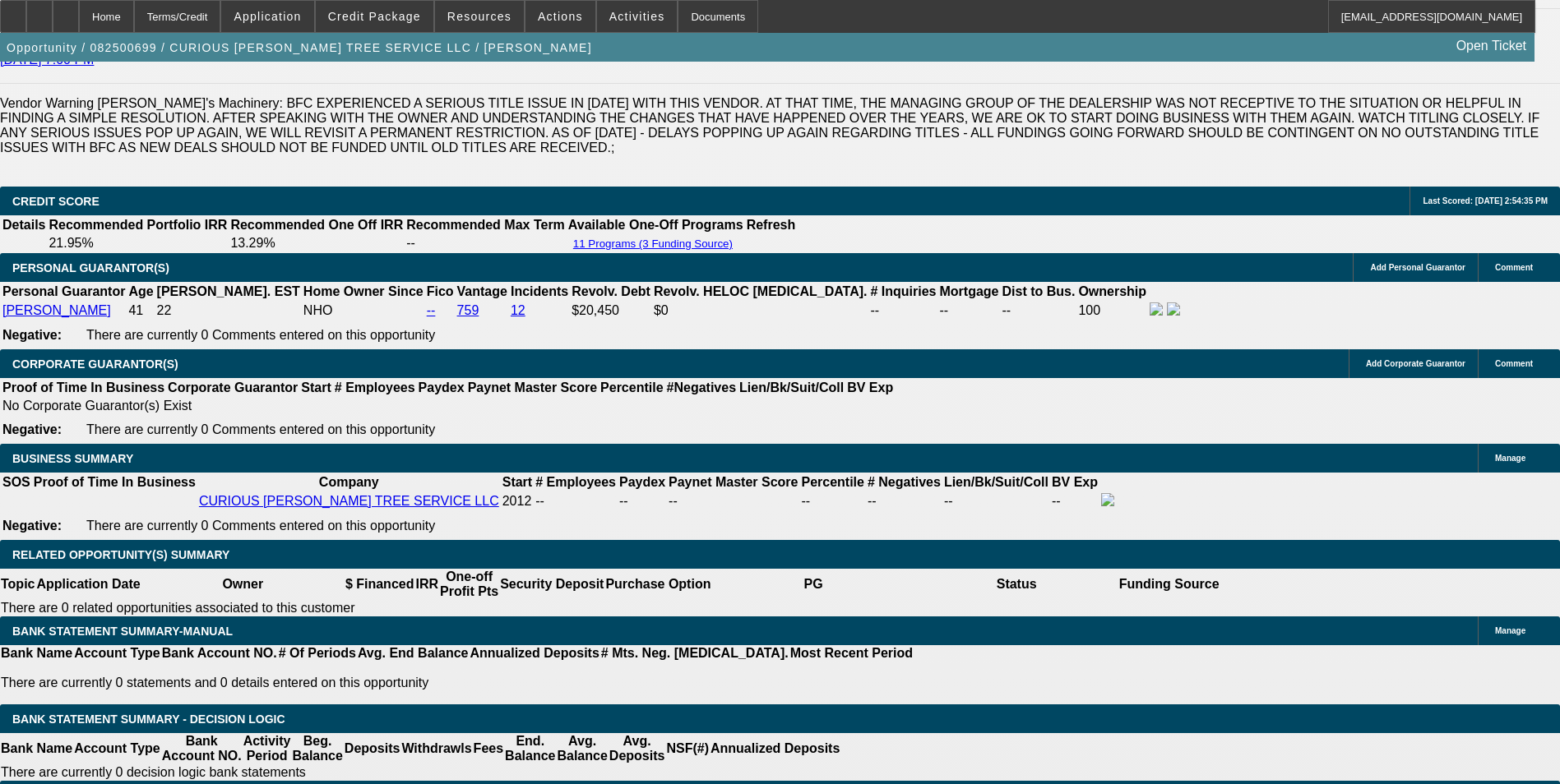
type input "$914.24"
type input "14."
type input "$1,175.04"
type input "14.5"
type input "$1,185.85"
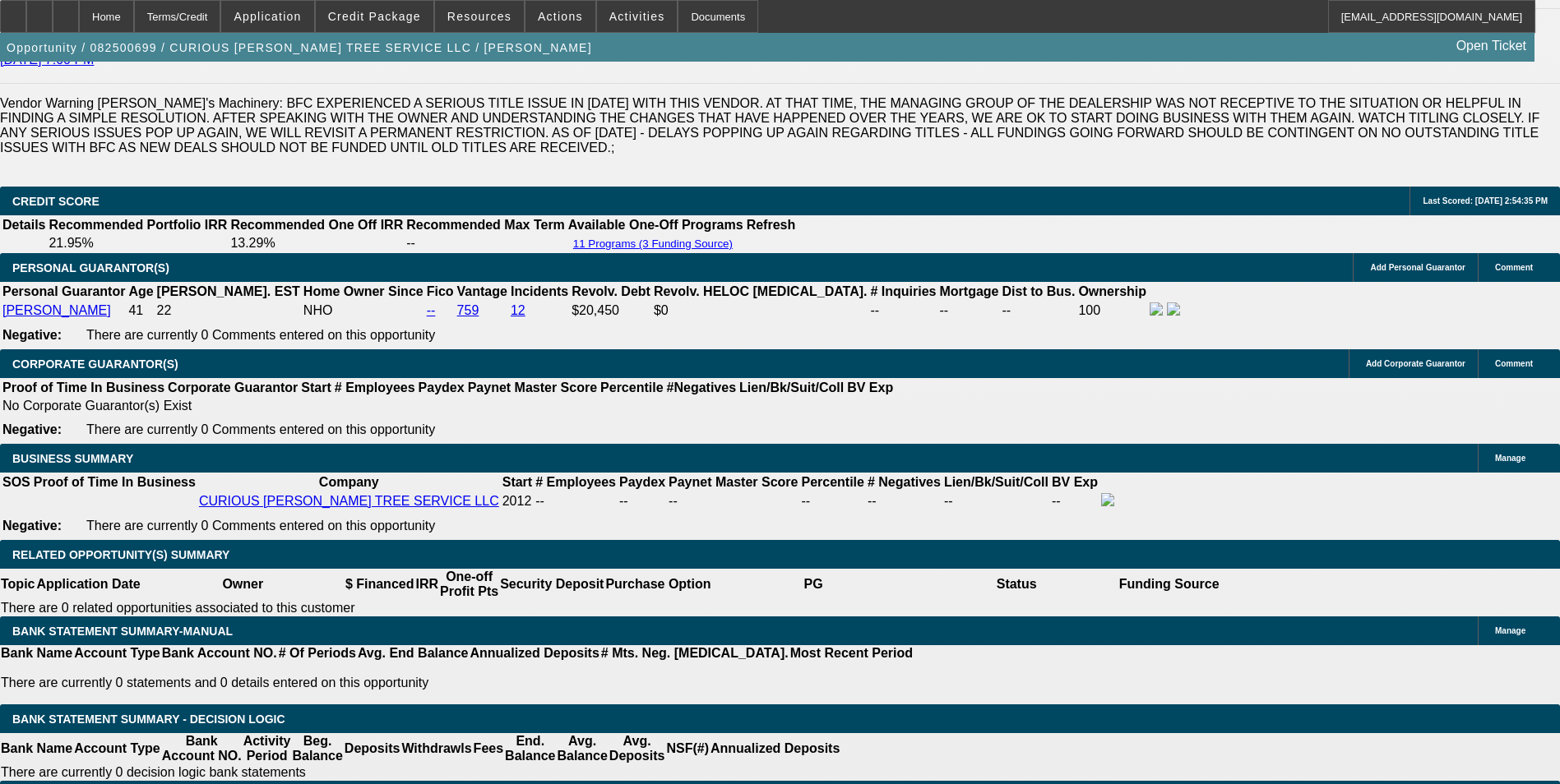
type input "14.5"
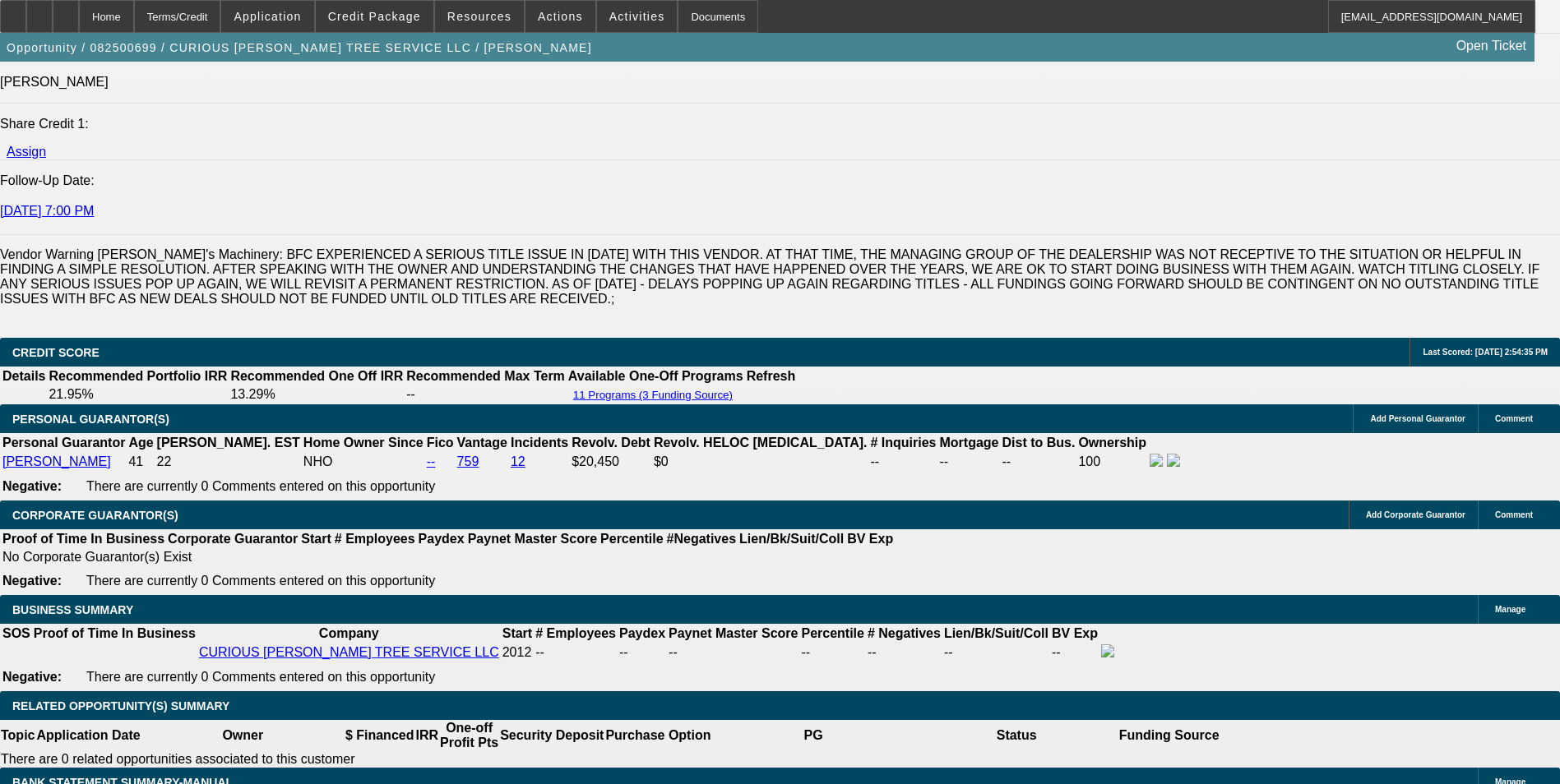
scroll to position [2129, 0]
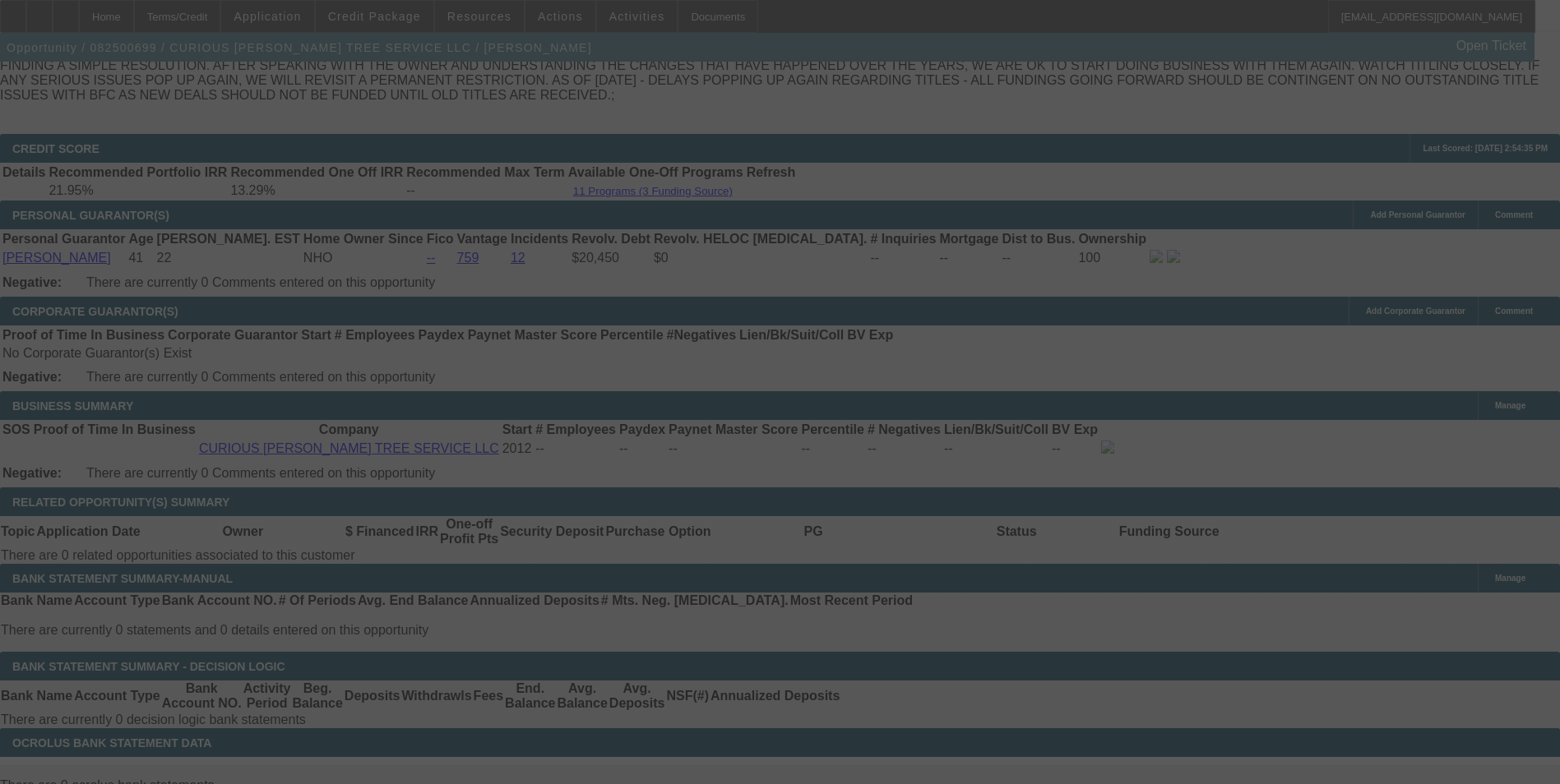
scroll to position [2457, 0]
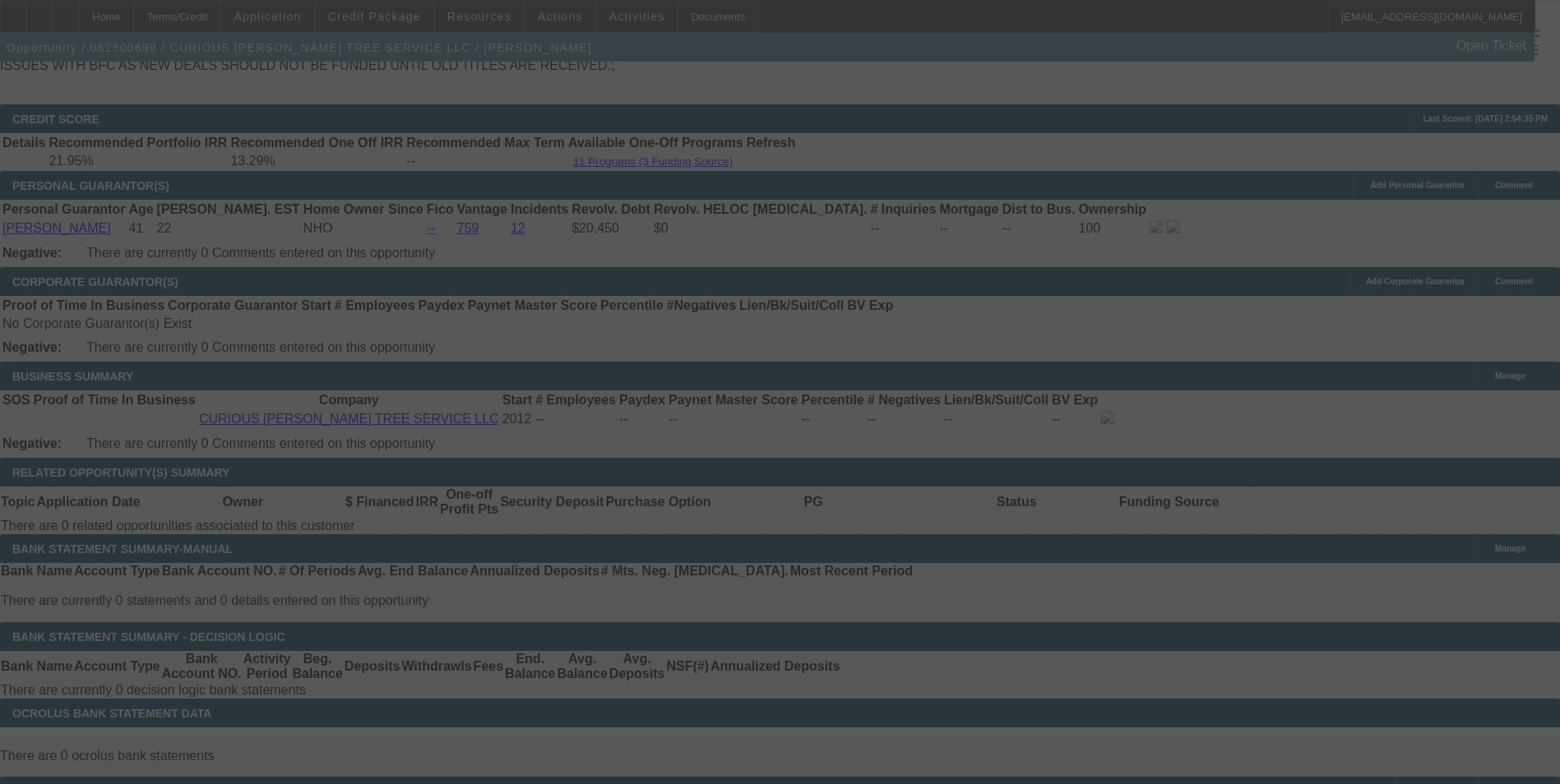
select select "0"
select select "3"
select select "0"
select select "6"
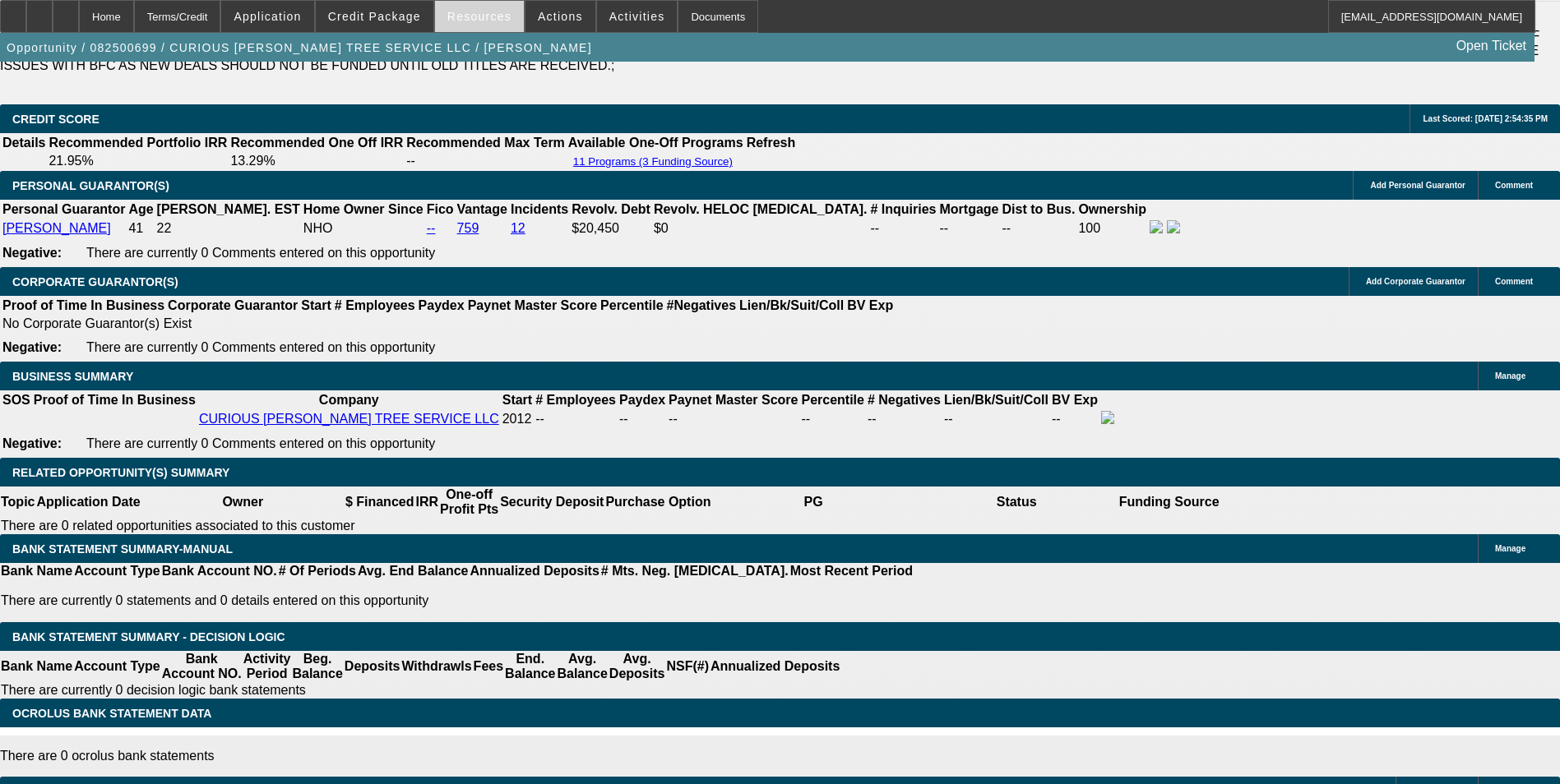
click at [481, 23] on span at bounding box center [479, 17] width 89 height 40
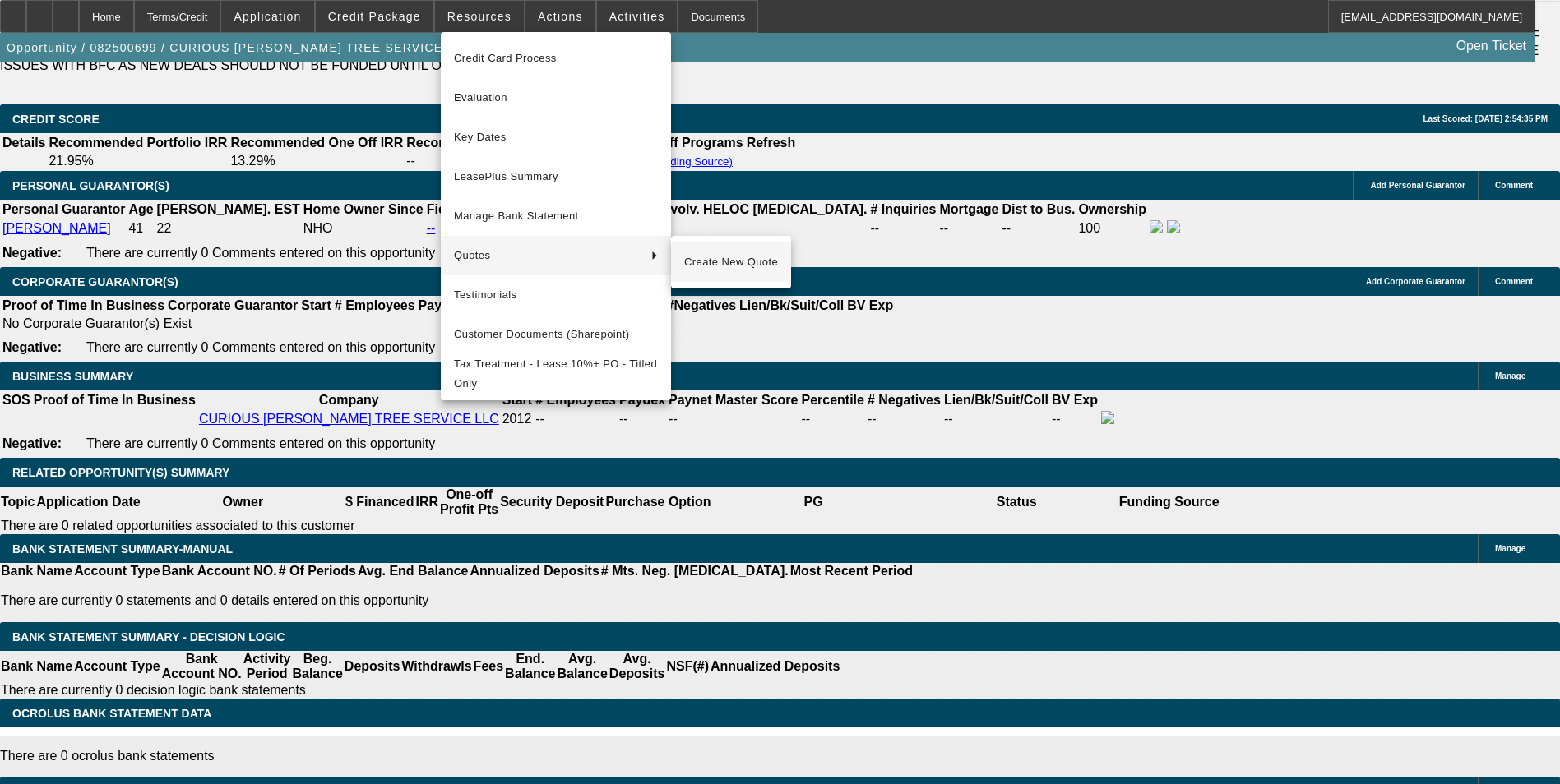
click at [752, 267] on span "Create New Quote" at bounding box center [731, 262] width 94 height 19
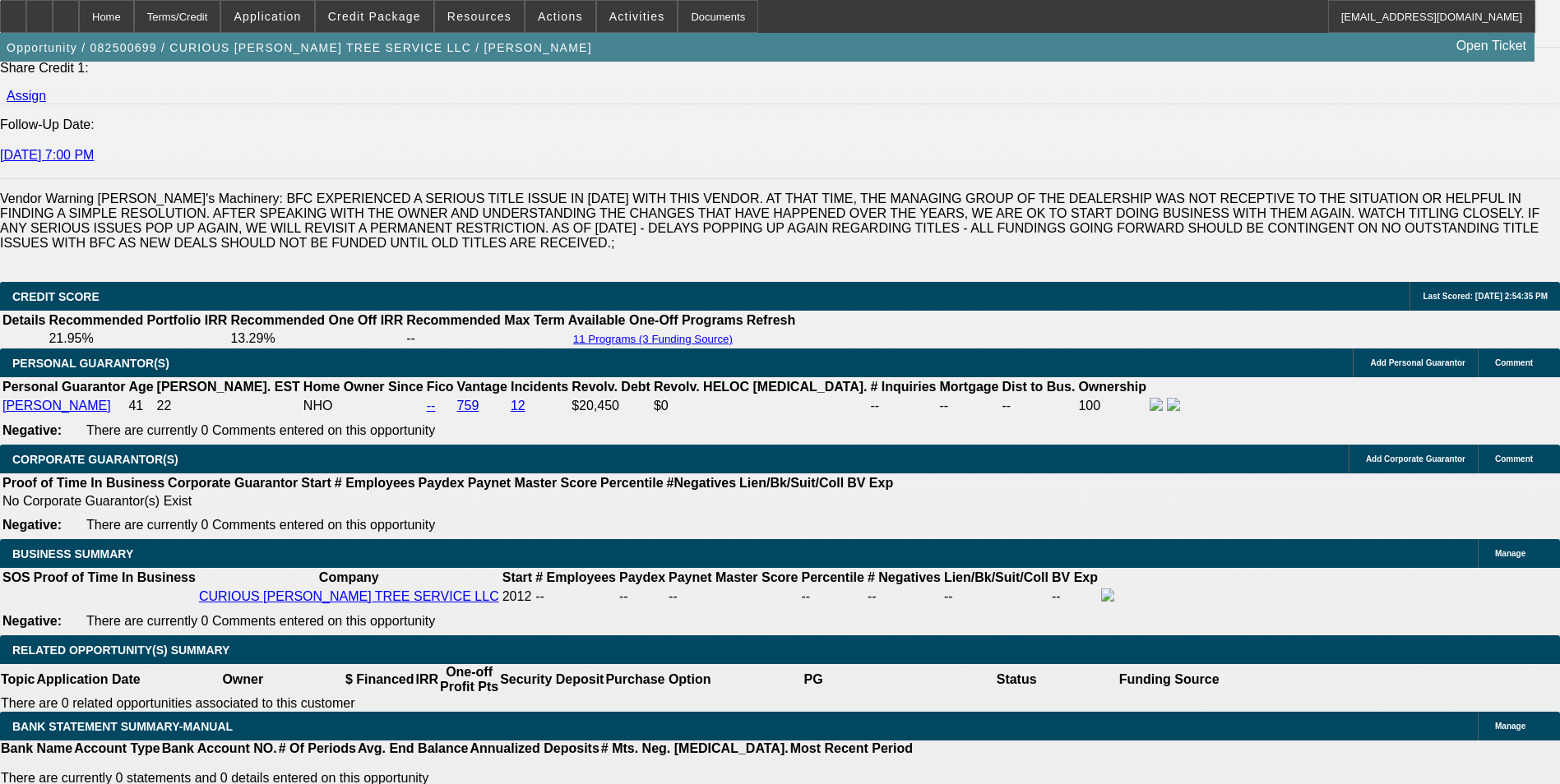
scroll to position [2293, 0]
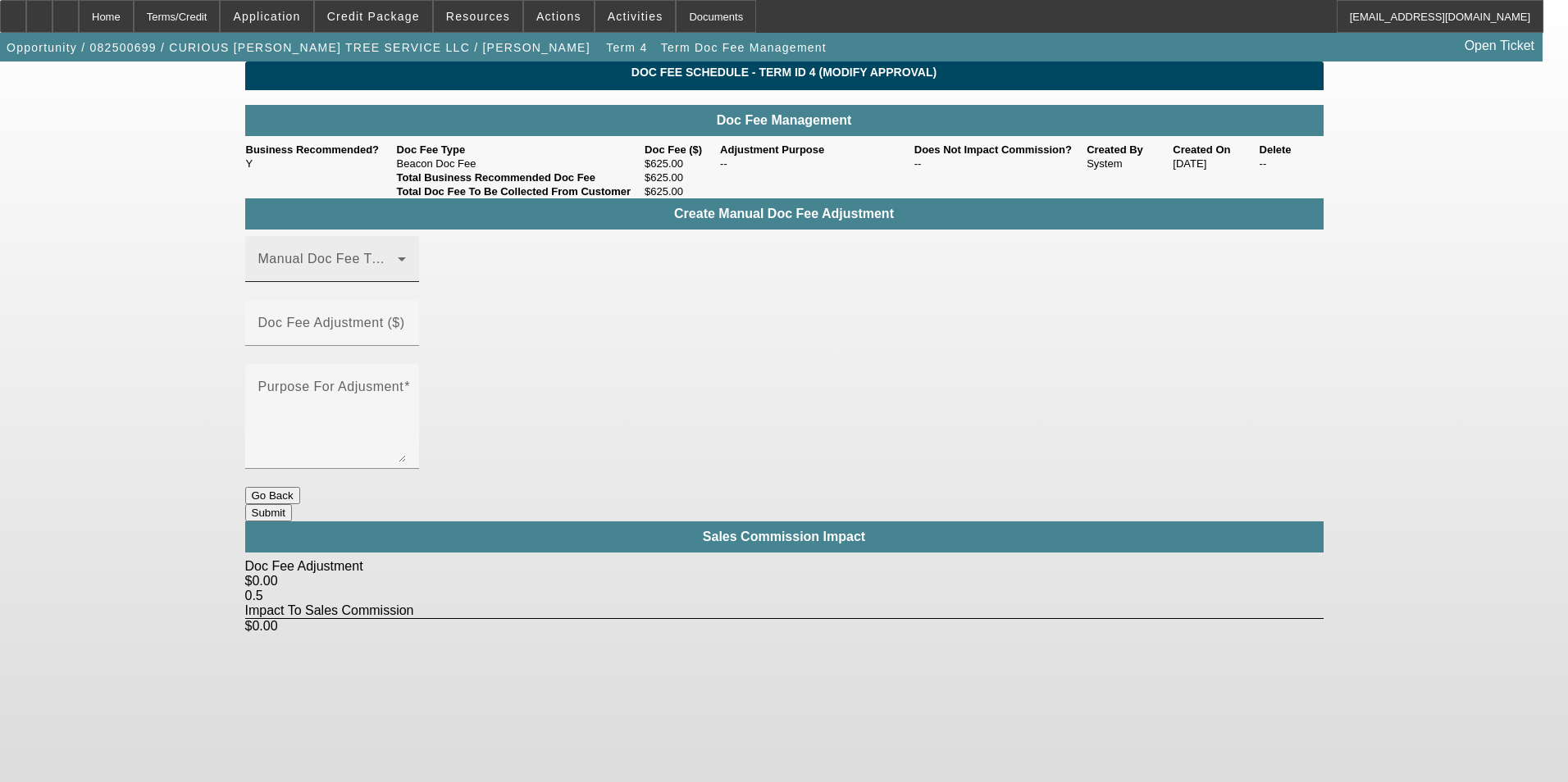
click at [341, 276] on span at bounding box center [328, 265] width 140 height 19
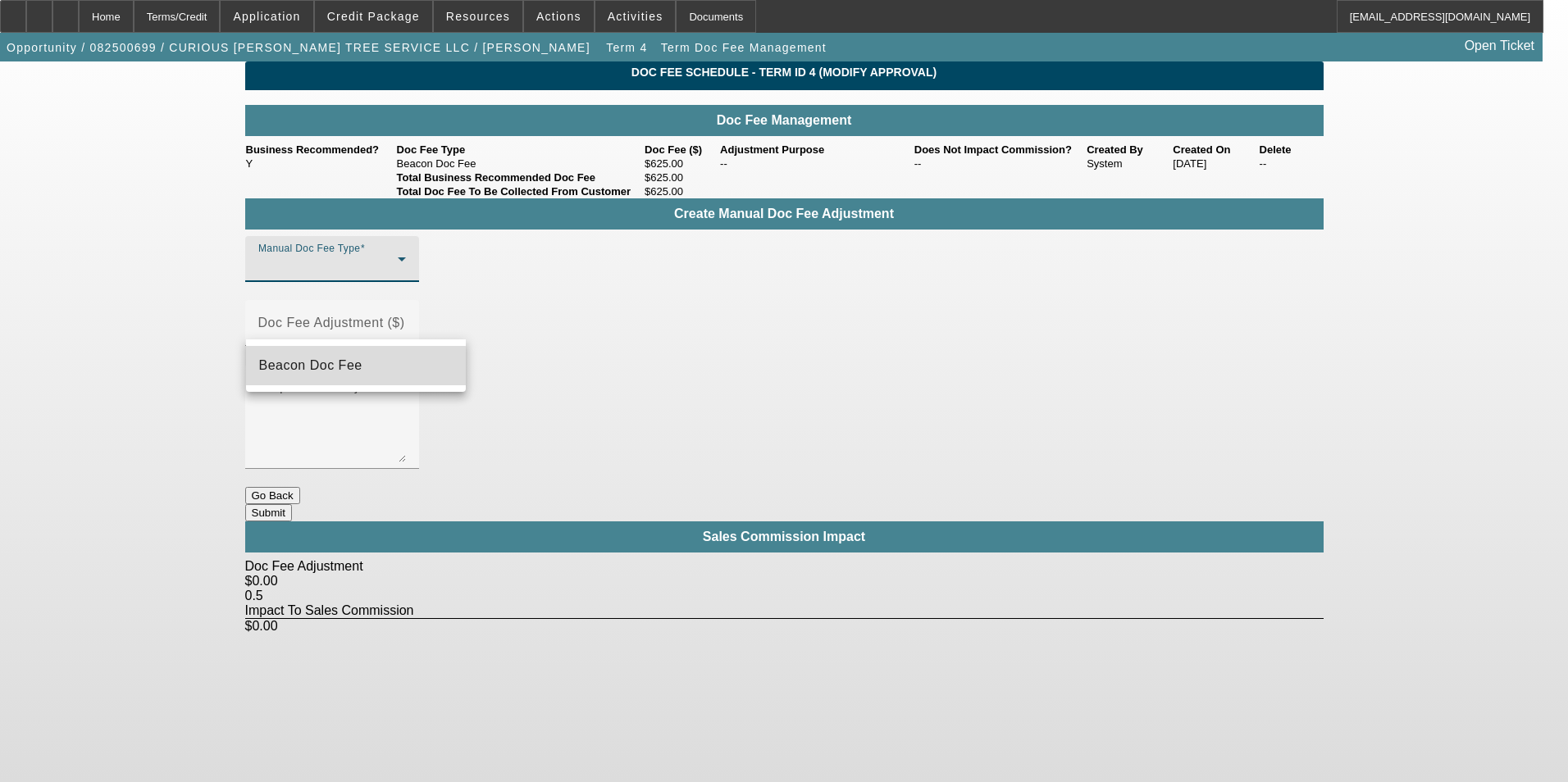
click at [350, 374] on span "Beacon Doc Fee" at bounding box center [311, 365] width 103 height 19
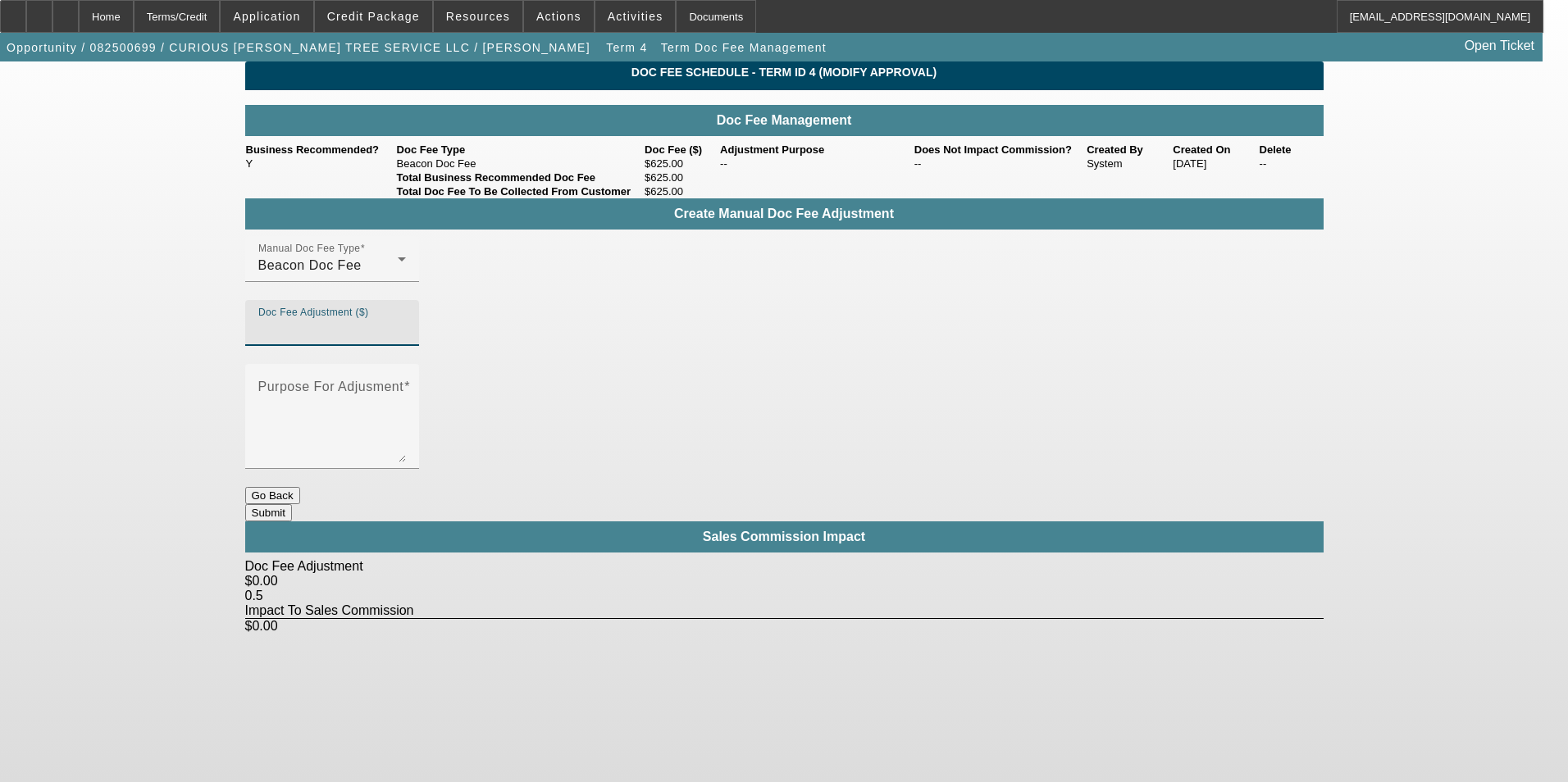
click at [406, 326] on input "Doc Fee Adjustment ($)" at bounding box center [332, 329] width 148 height 19
type input "$74.00"
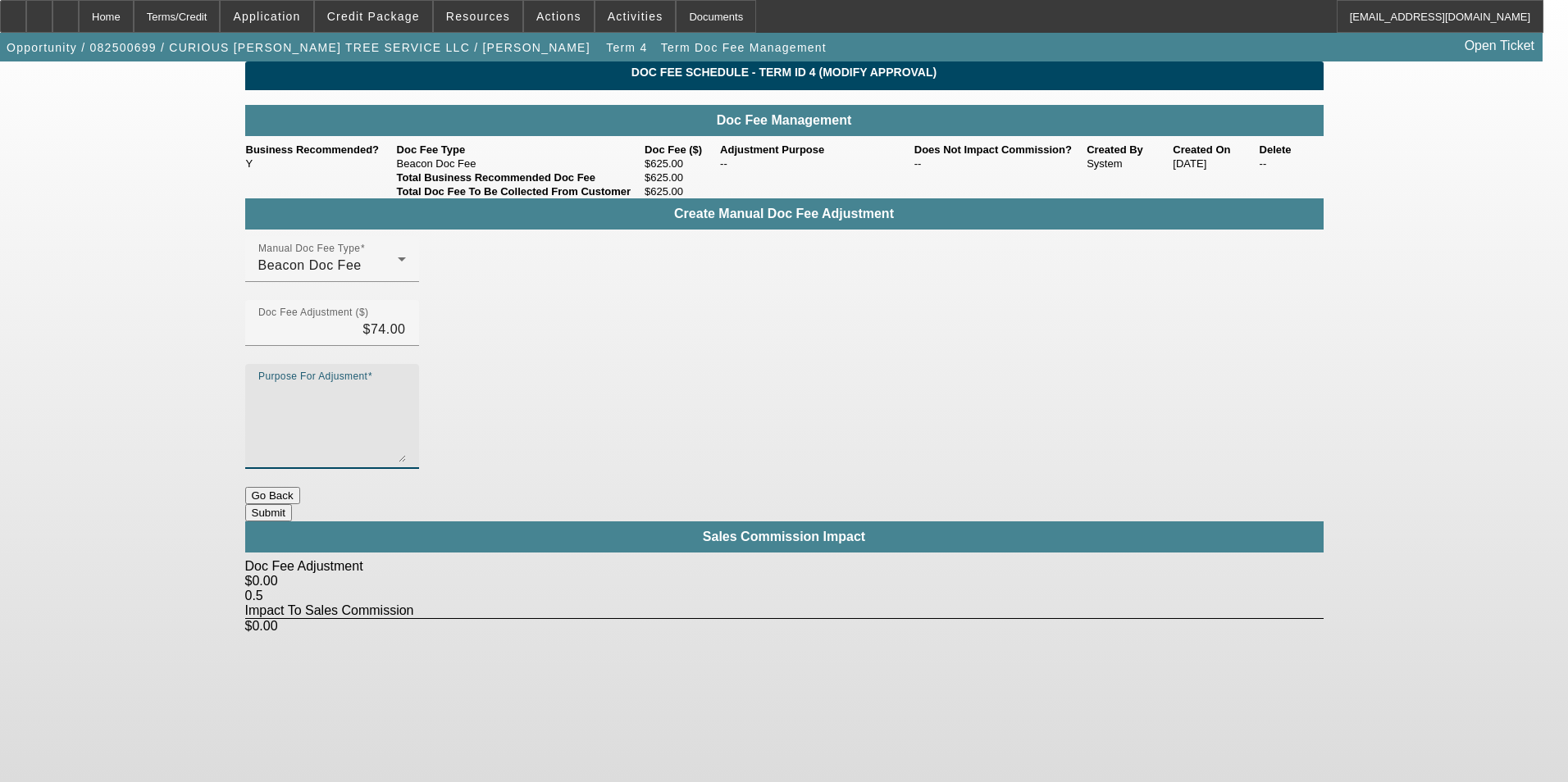
click at [406, 384] on textarea "Purpose For Adjusment" at bounding box center [332, 423] width 148 height 79
type textarea "-"
click at [292, 504] on button "Submit" at bounding box center [268, 513] width 47 height 17
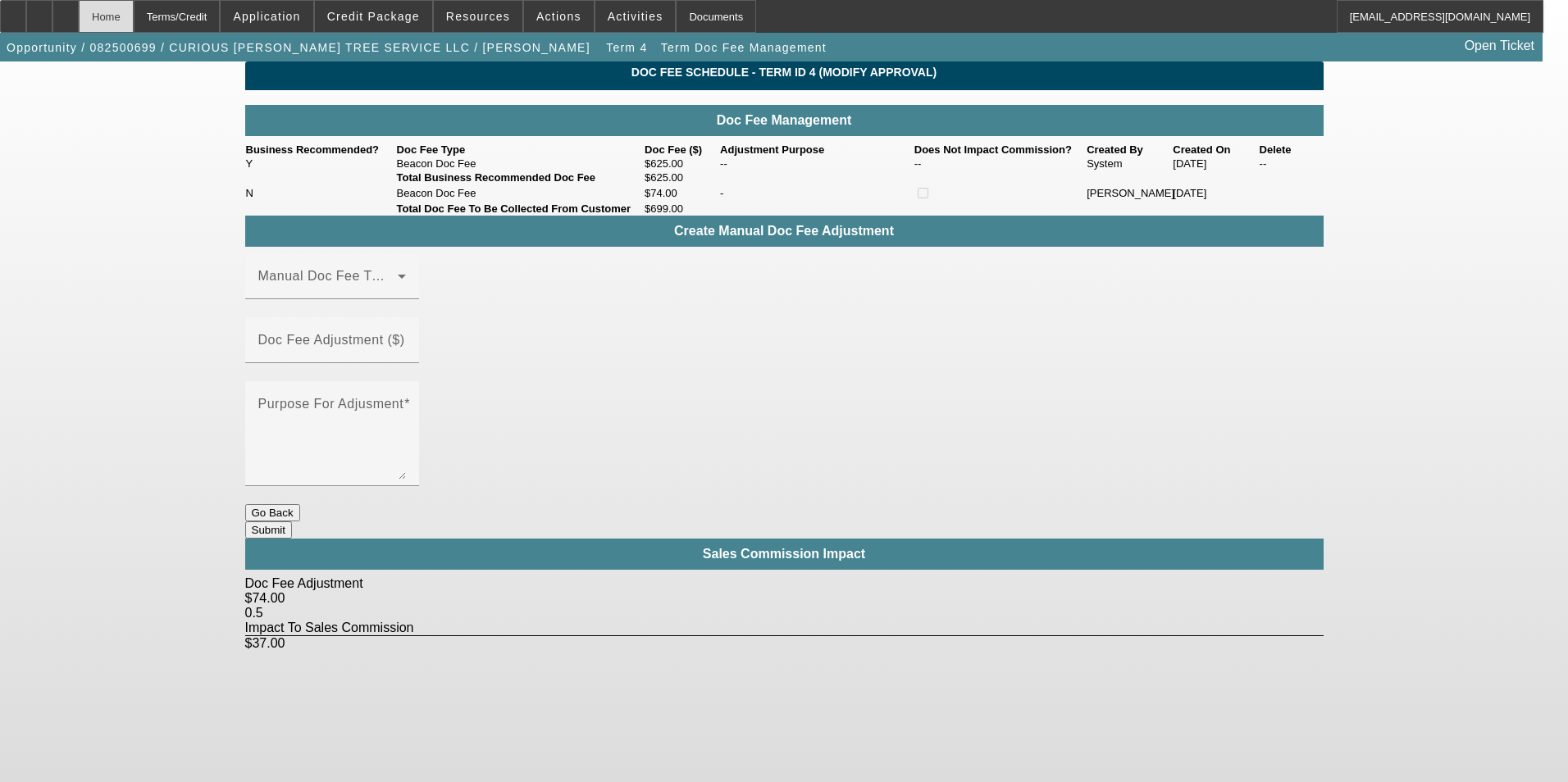
drag, startPoint x: 153, startPoint y: 18, endPoint x: 161, endPoint y: 2, distance: 17.9
click at [134, 18] on div "Home" at bounding box center [106, 17] width 55 height 33
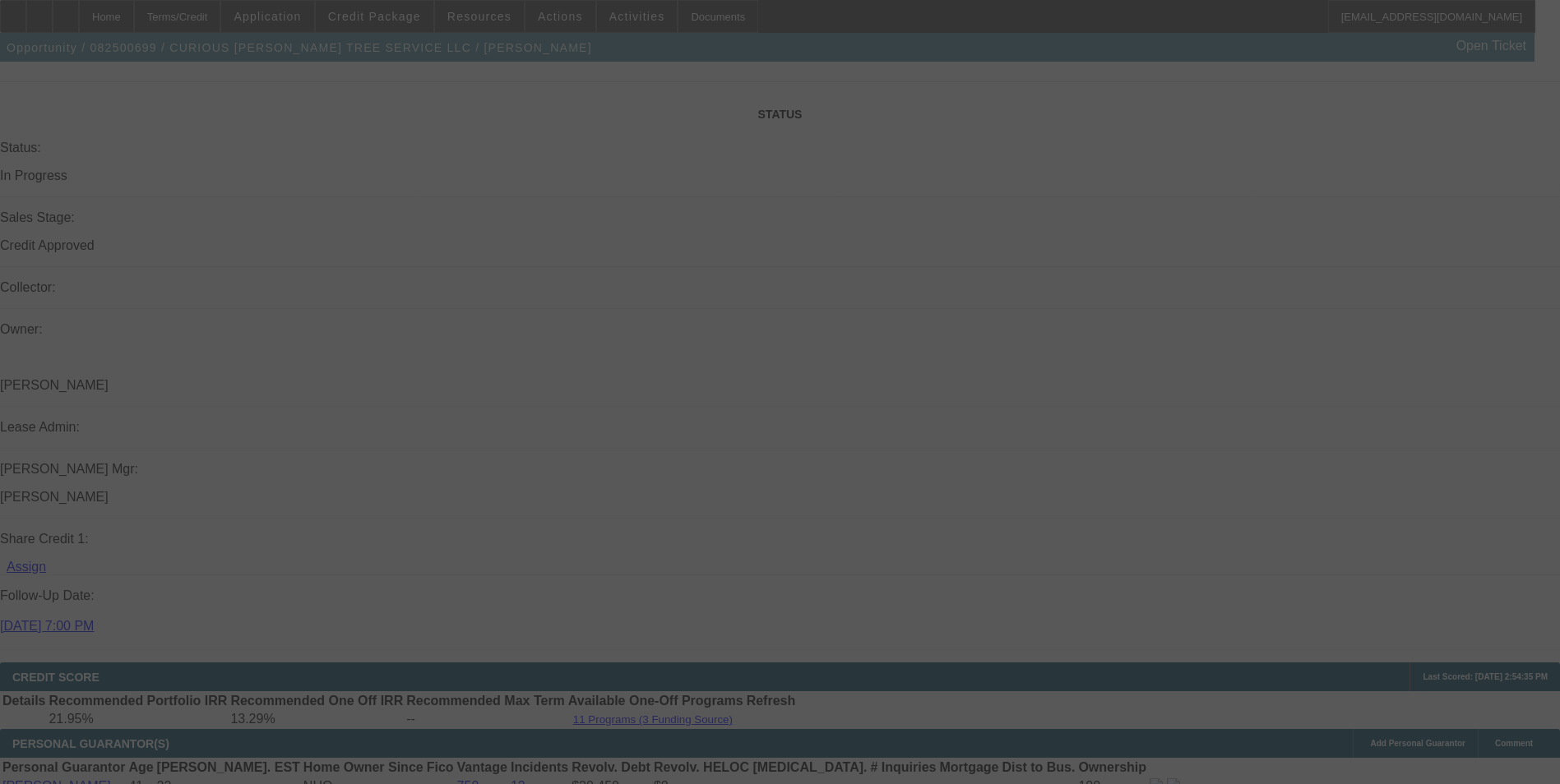
scroll to position [2138, 0]
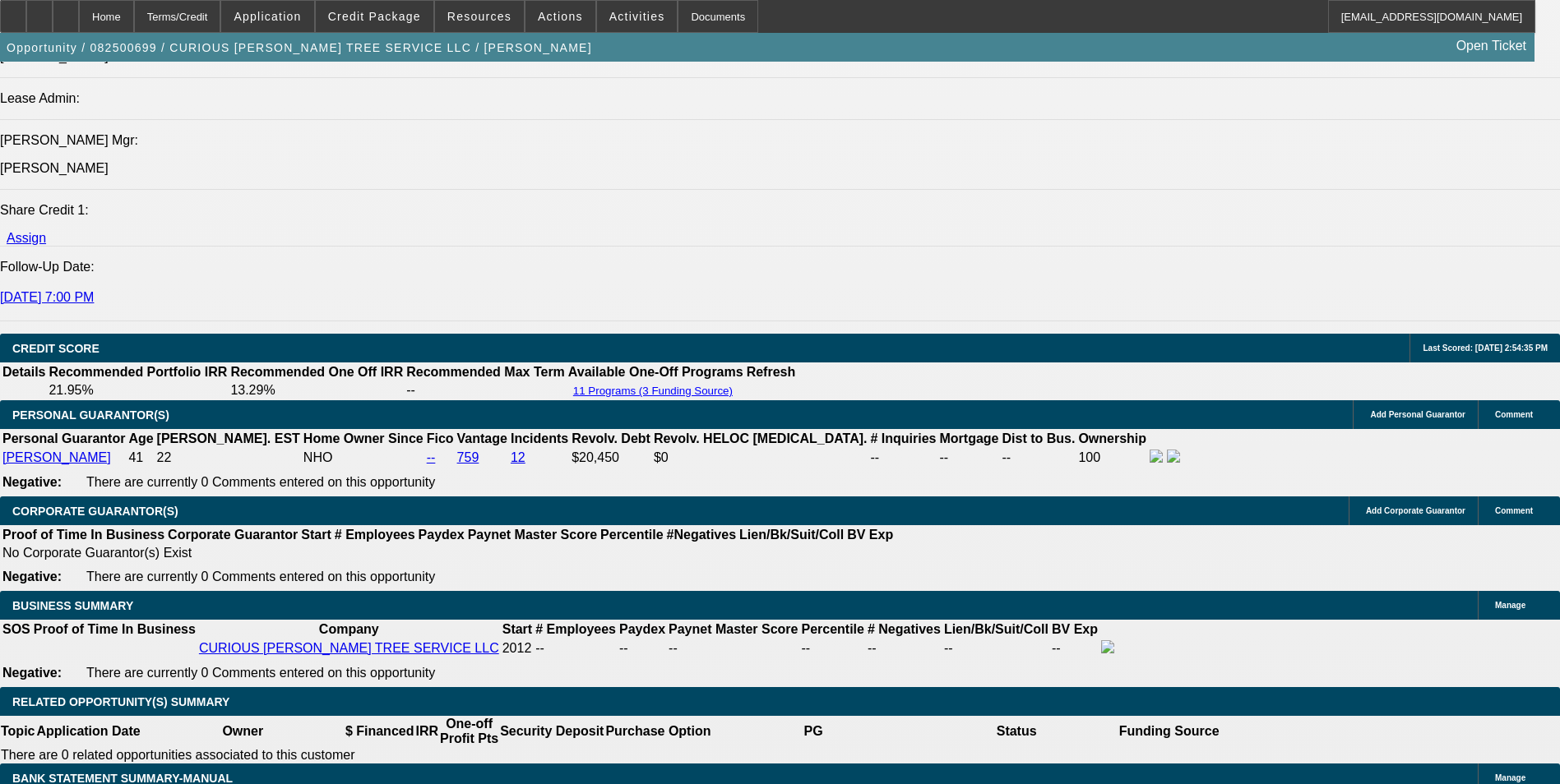
select select "0"
select select "3"
select select "0"
select select "6"
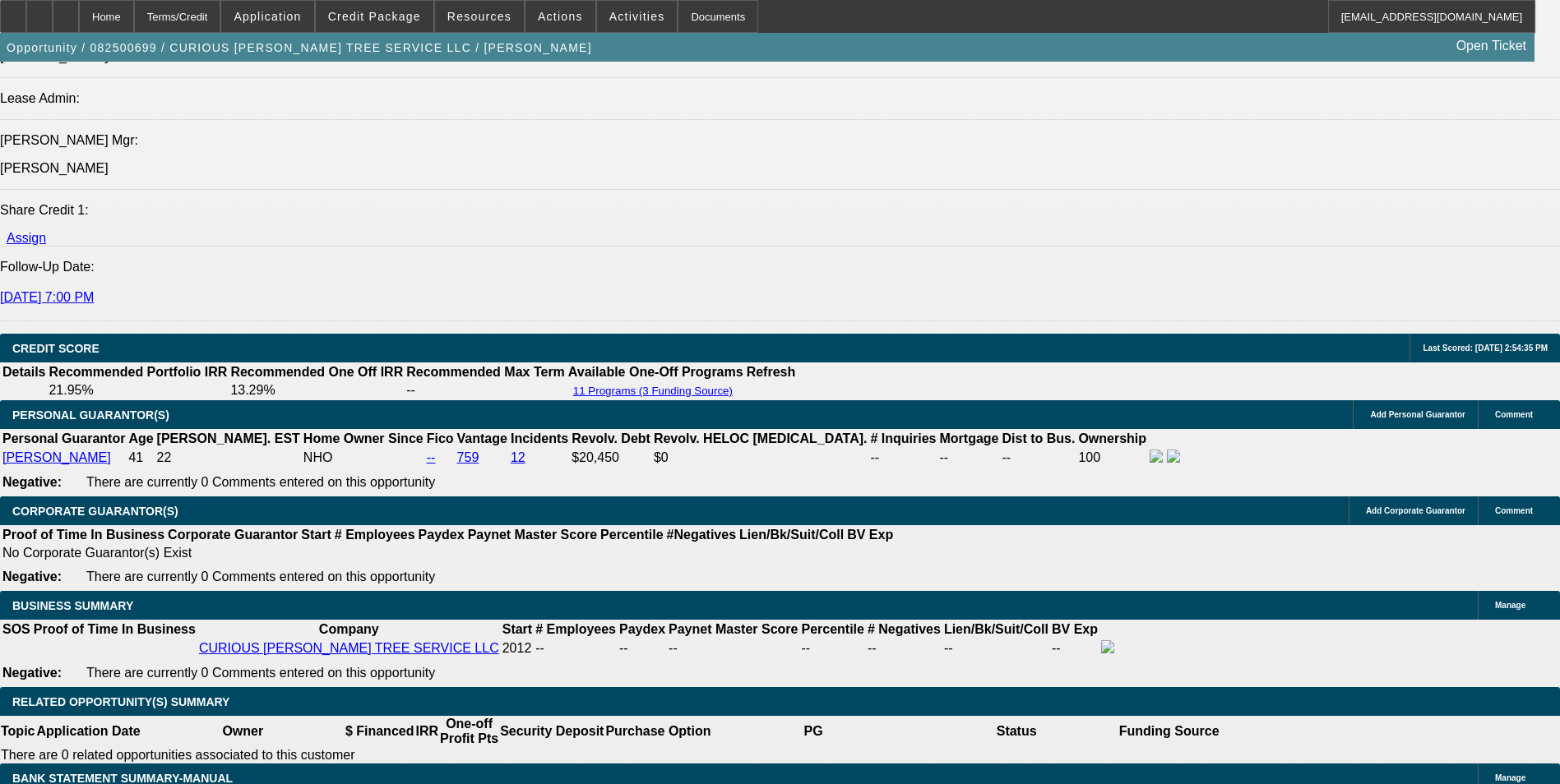
select select "0"
select select "2"
select select "0"
select select "6"
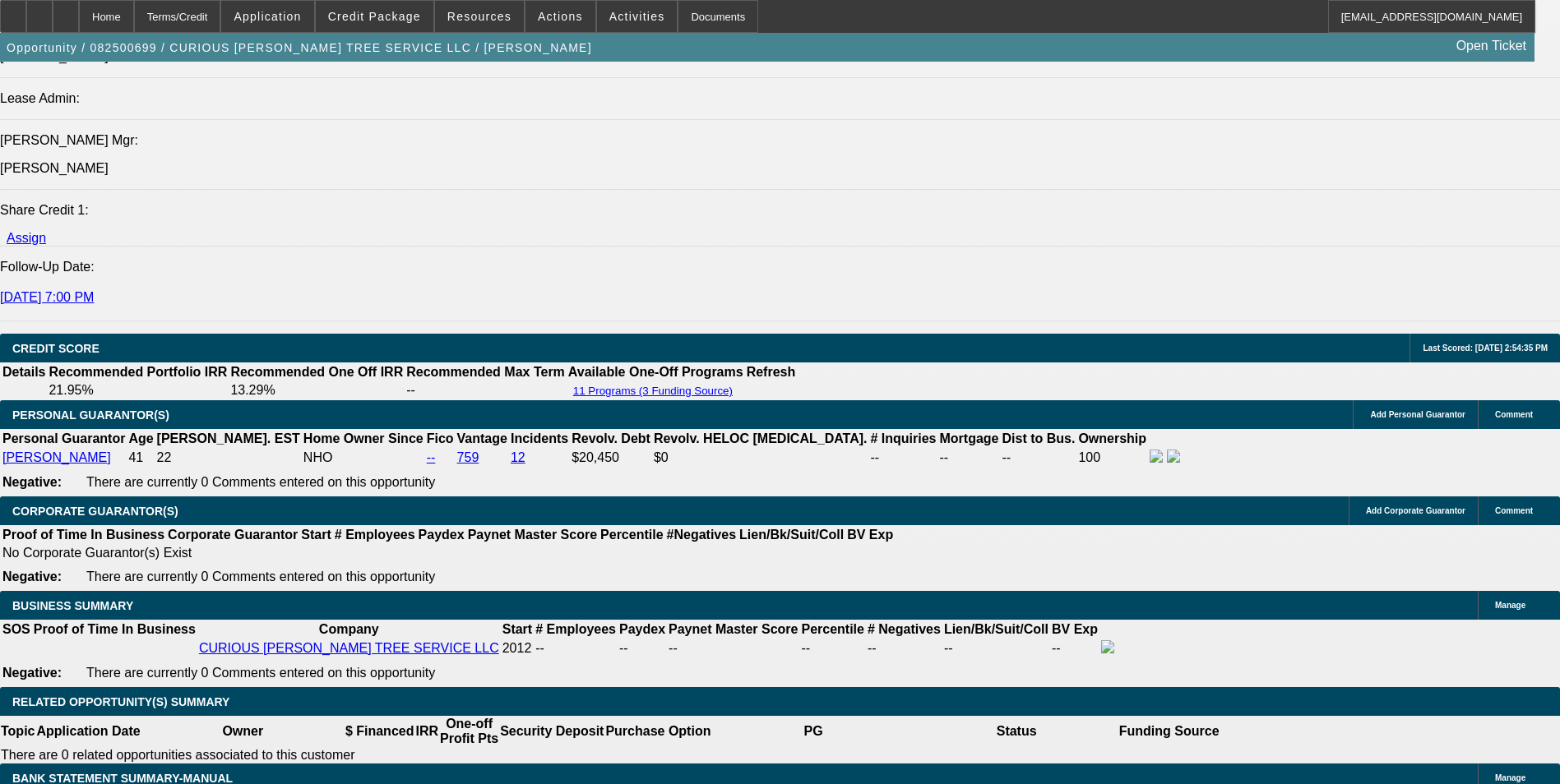
select select "0"
select select "2"
select select "0"
select select "6"
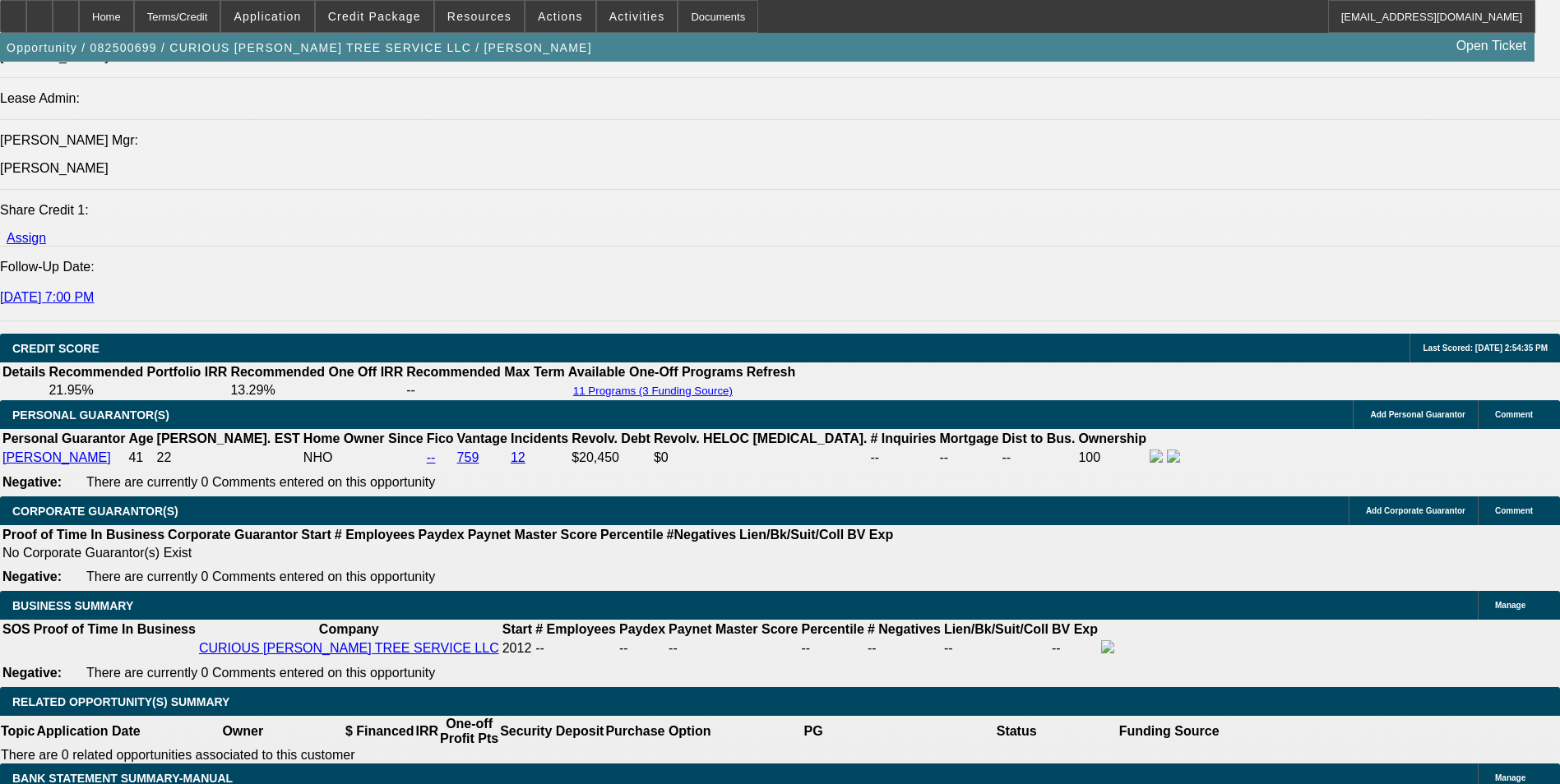
select select "0"
select select "6"
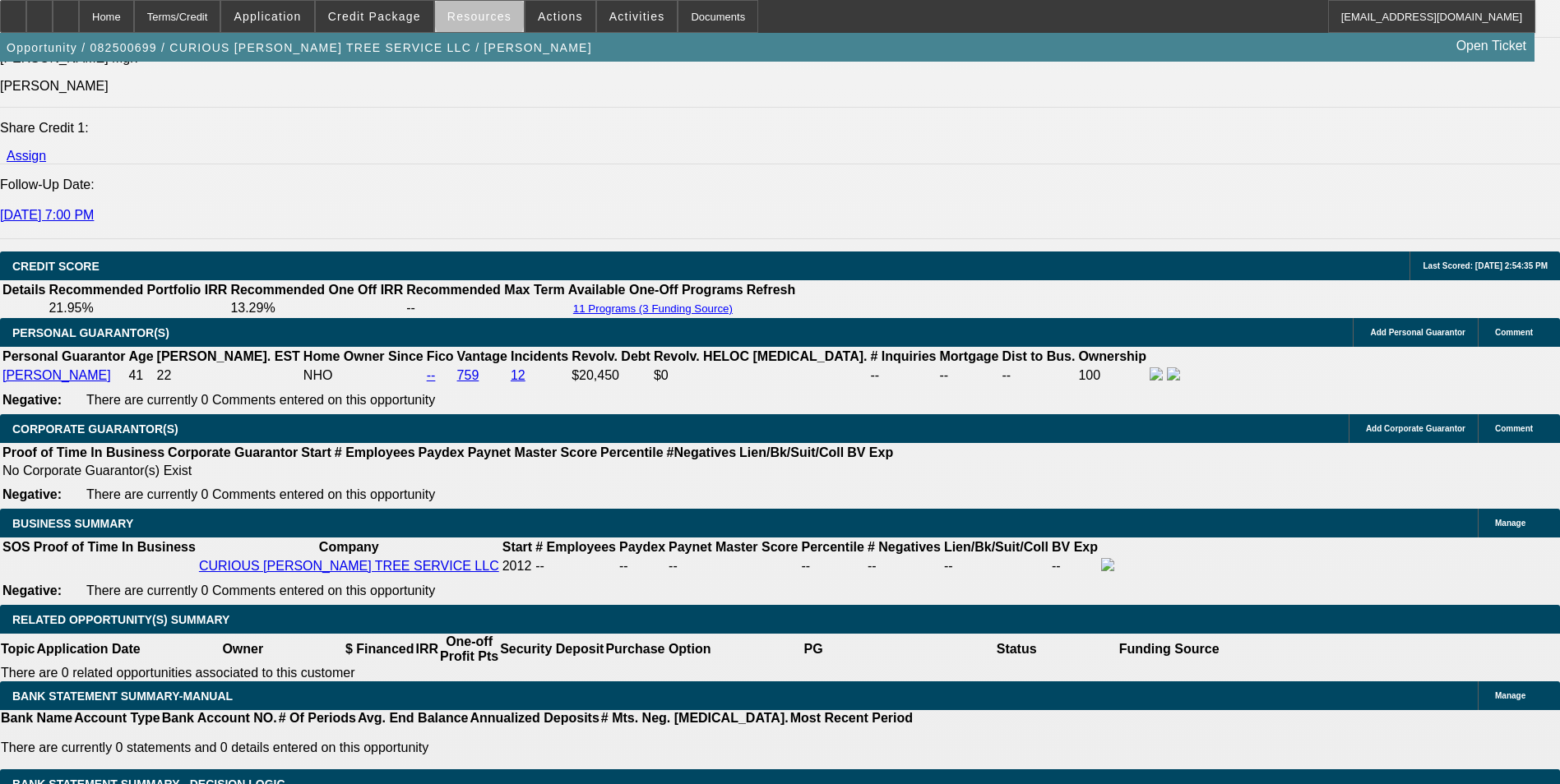
click at [485, 19] on span "Resources" at bounding box center [479, 17] width 64 height 14
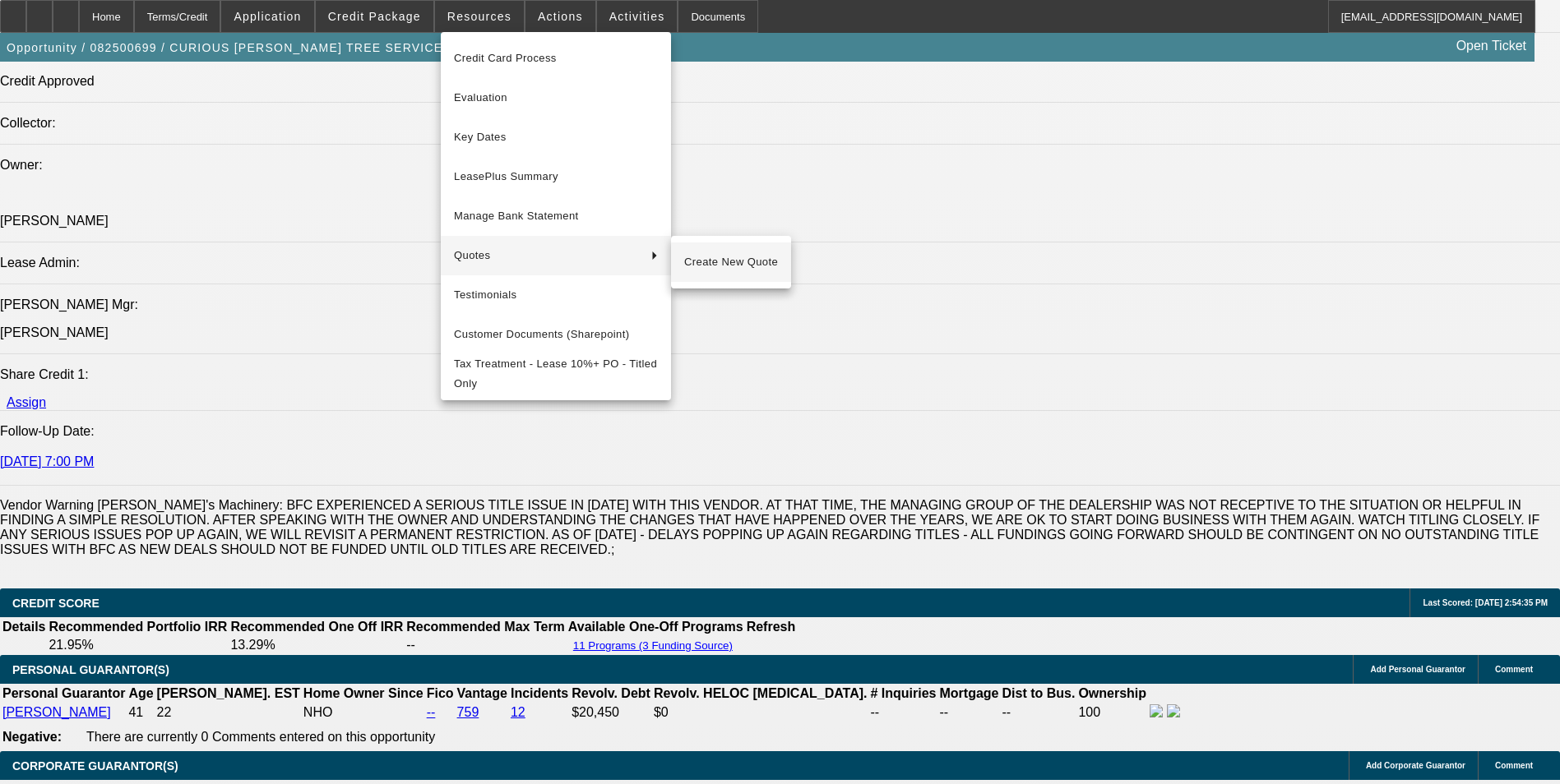
scroll to position [2105, 0]
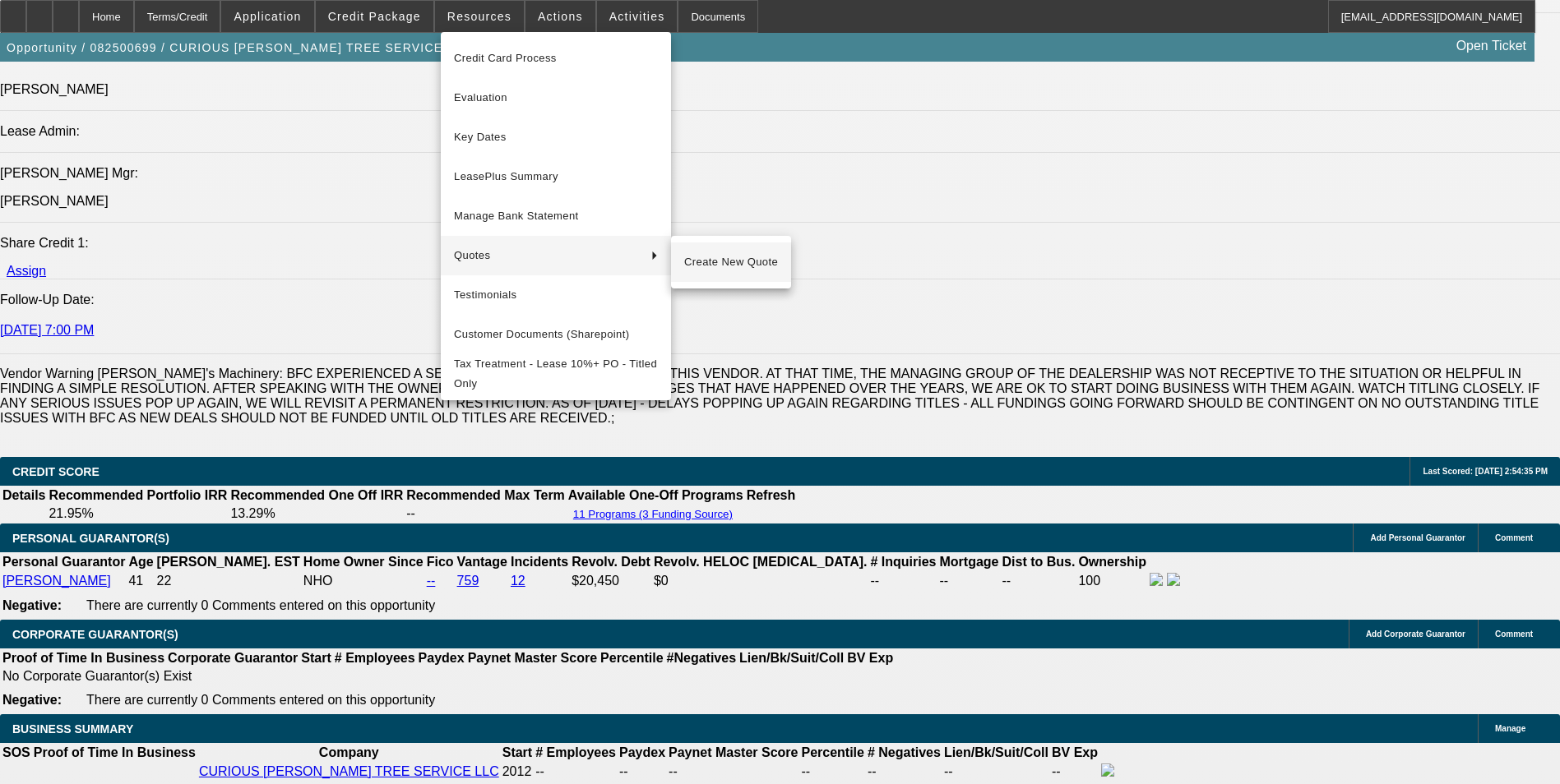
click at [742, 260] on span "Create New Quote" at bounding box center [731, 262] width 94 height 19
